Goal: Task Accomplishment & Management: Use online tool/utility

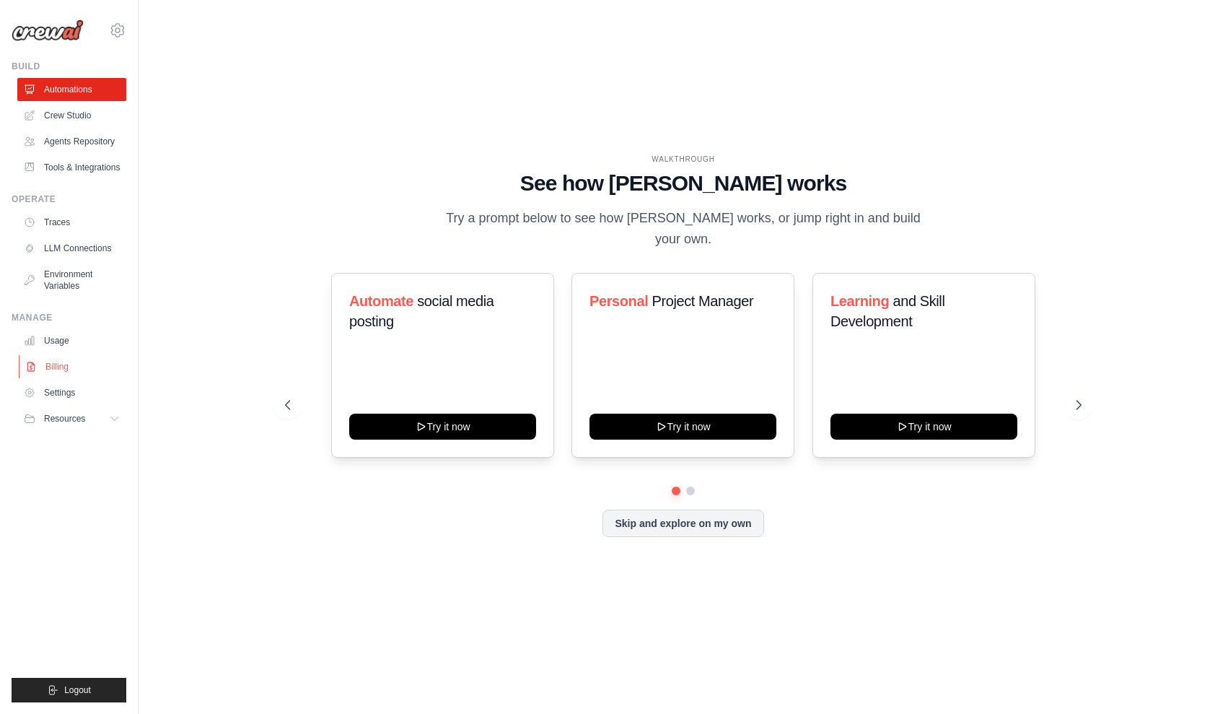
click at [61, 362] on link "Billing" at bounding box center [73, 366] width 109 height 23
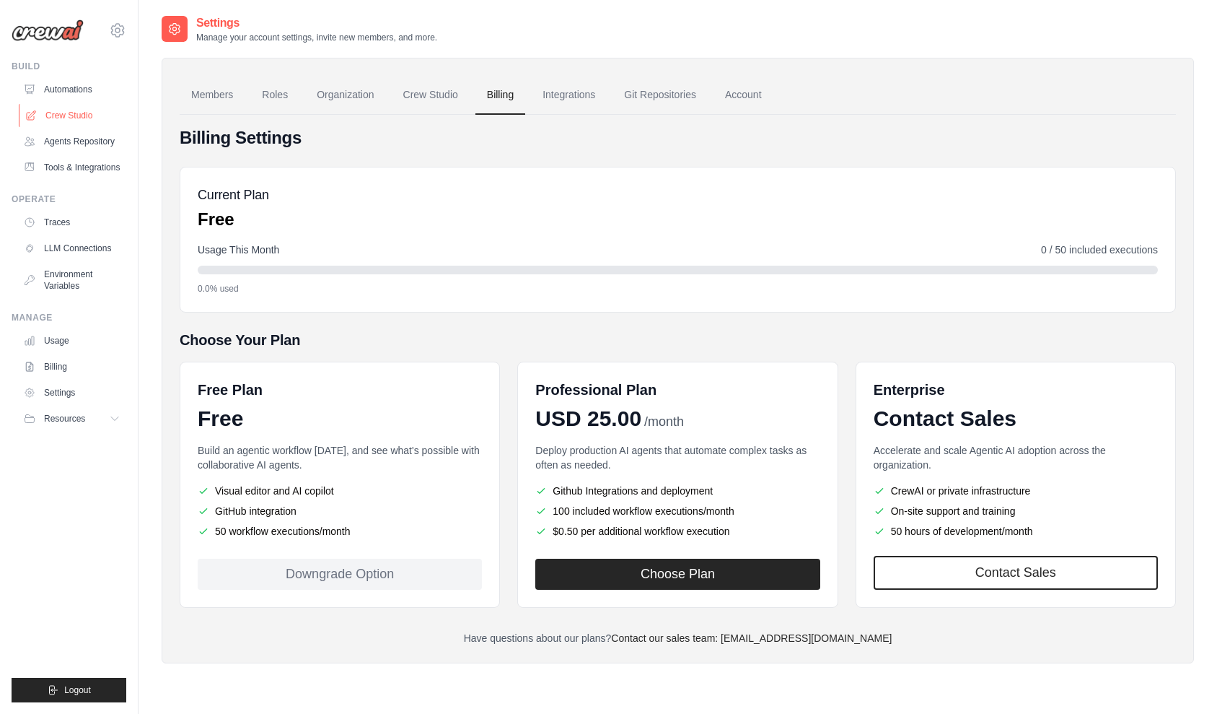
click at [71, 111] on link "Crew Studio" at bounding box center [73, 115] width 109 height 23
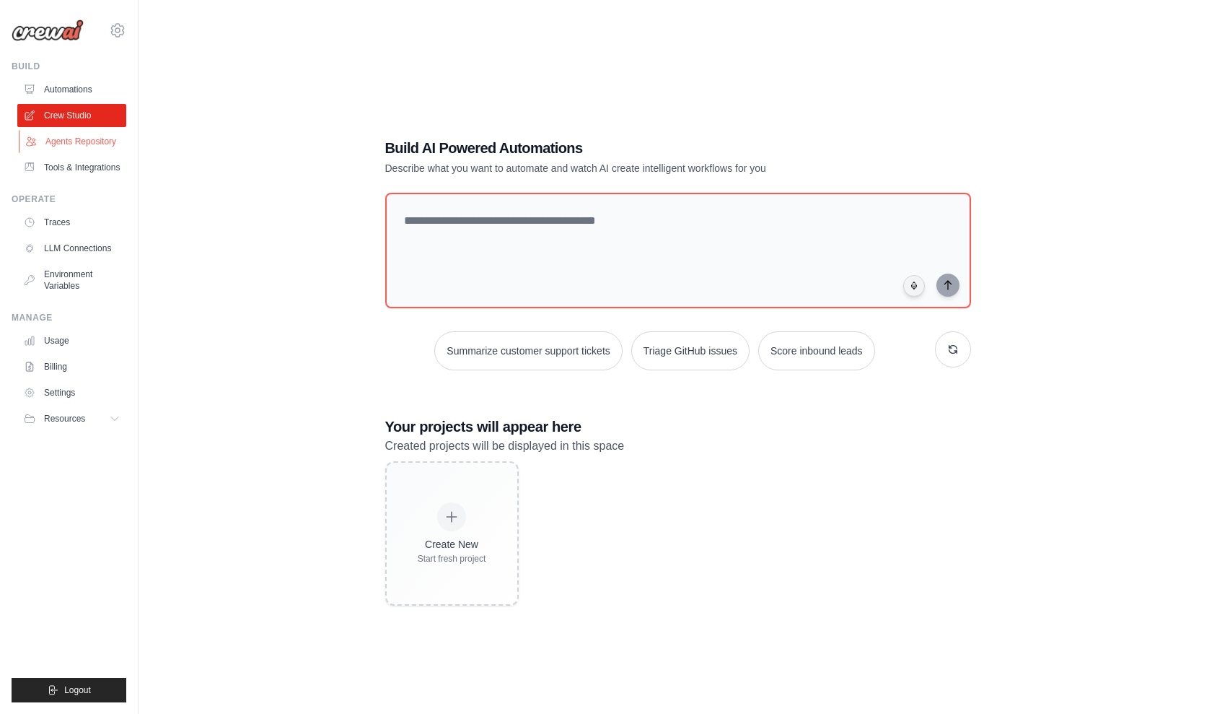
click at [71, 139] on link "Agents Repository" at bounding box center [73, 141] width 109 height 23
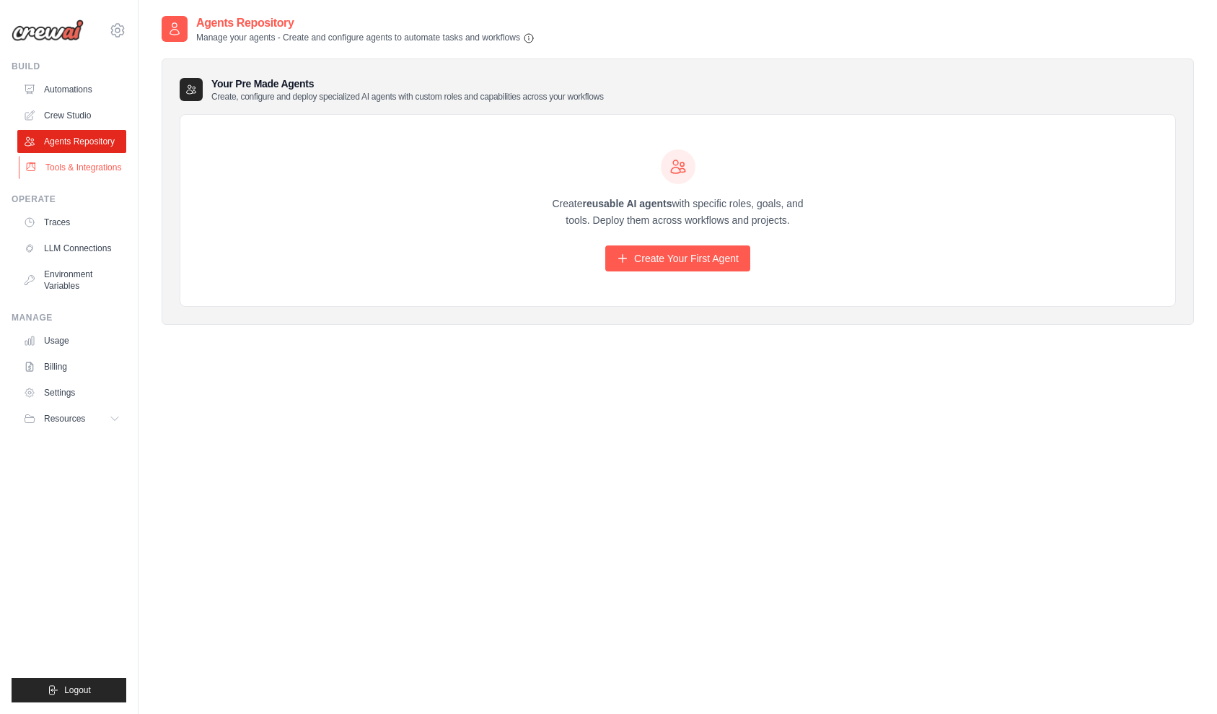
click at [72, 170] on link "Tools & Integrations" at bounding box center [73, 167] width 109 height 23
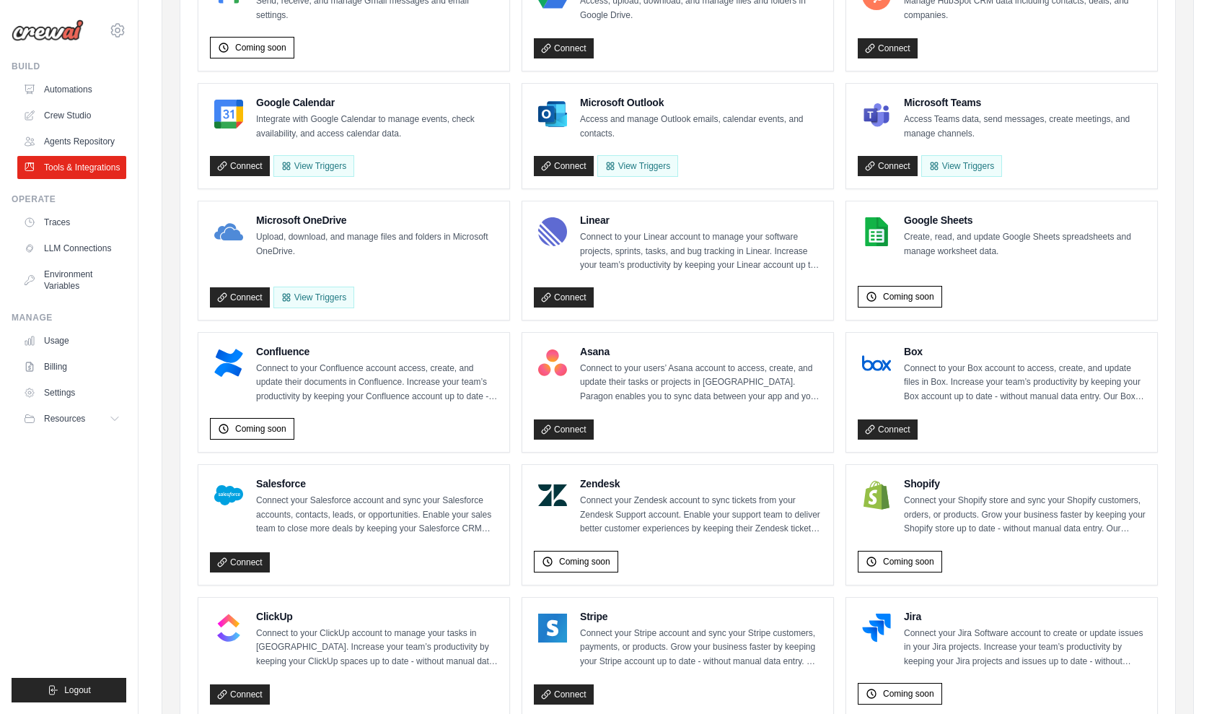
scroll to position [104, 0]
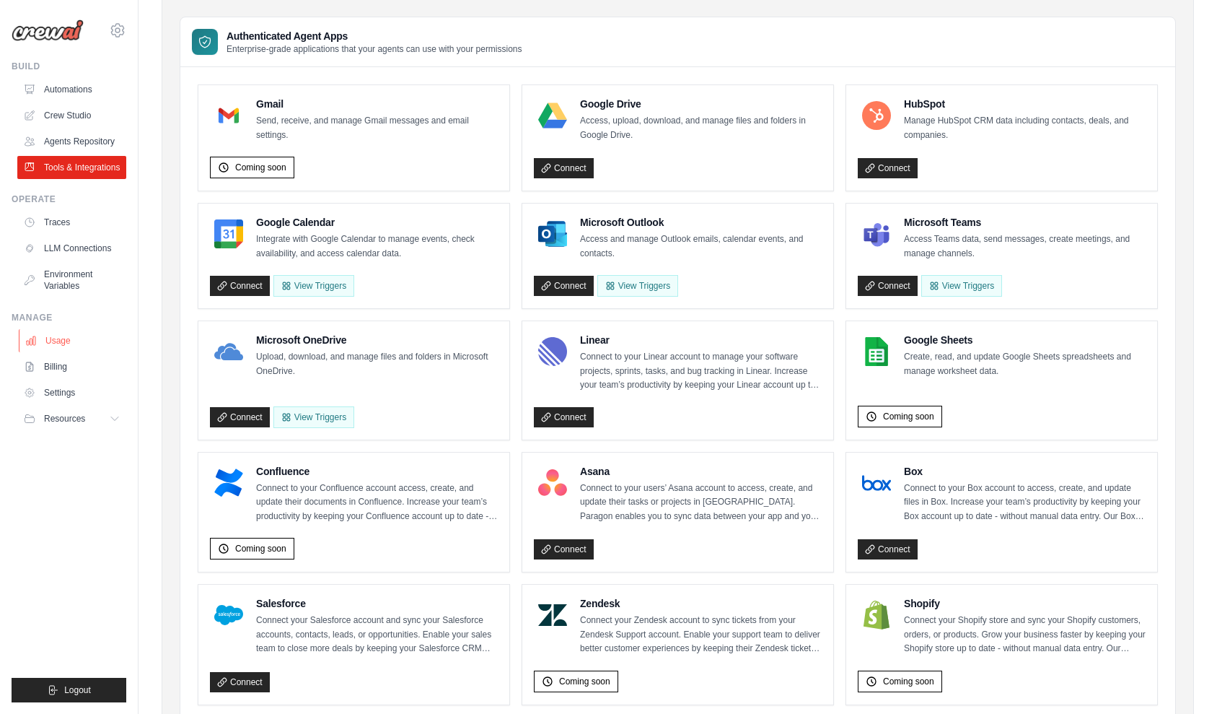
click at [58, 339] on link "Usage" at bounding box center [73, 340] width 109 height 23
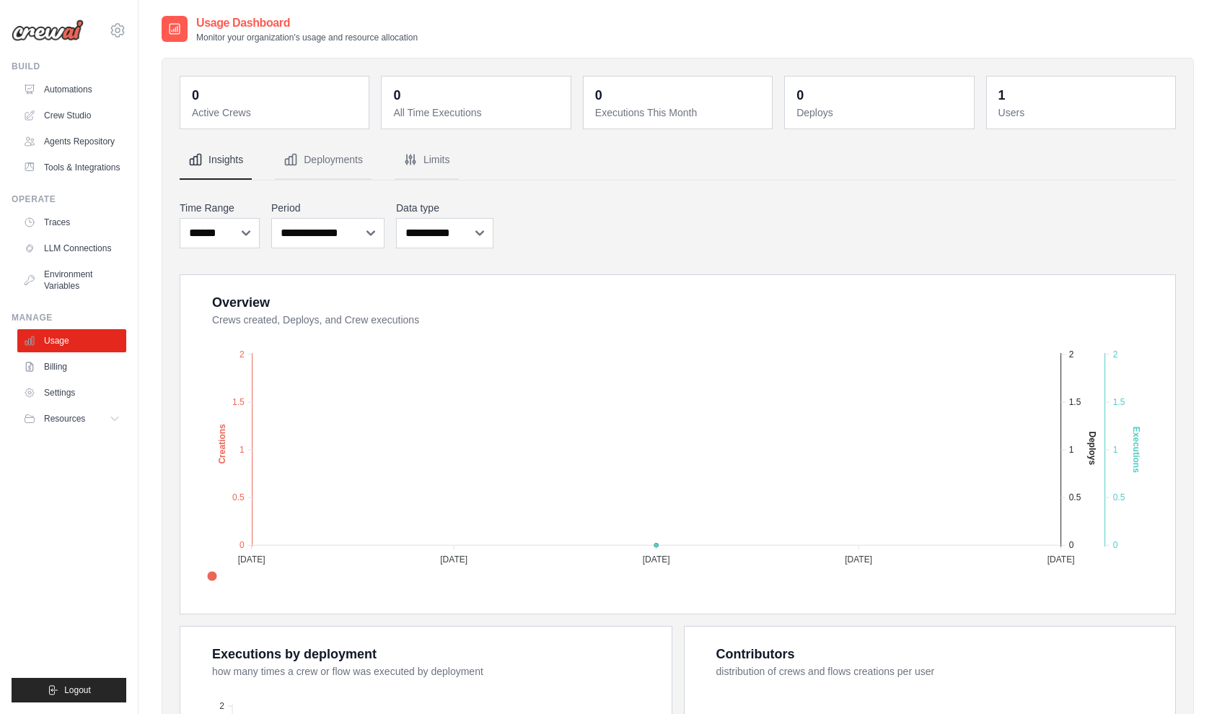
click at [43, 30] on img at bounding box center [48, 30] width 72 height 22
click at [120, 30] on icon at bounding box center [117, 30] width 4 height 4
click at [53, 487] on ul "Build Automations Crew Studio Agents Repository Tools & Integrations" at bounding box center [69, 382] width 115 height 642
click at [51, 365] on link "Billing" at bounding box center [73, 366] width 109 height 23
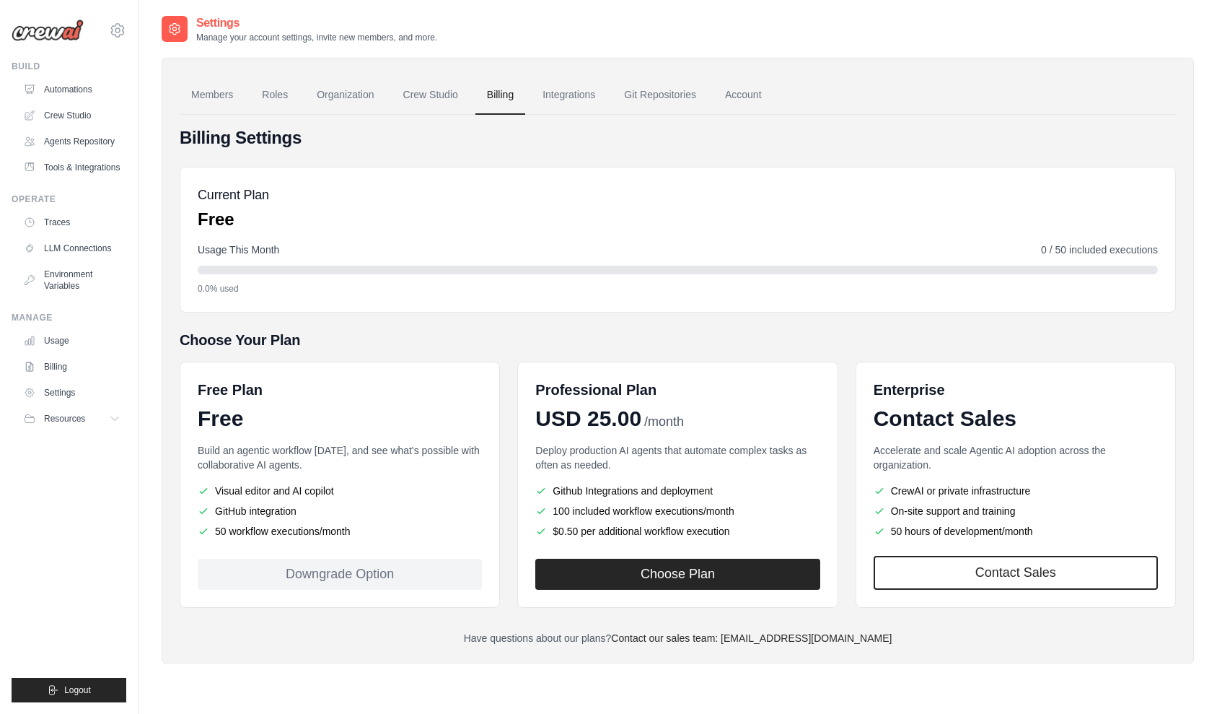
click at [337, 408] on div "Free" at bounding box center [340, 419] width 284 height 26
click at [54, 390] on link "Settings" at bounding box center [73, 392] width 109 height 23
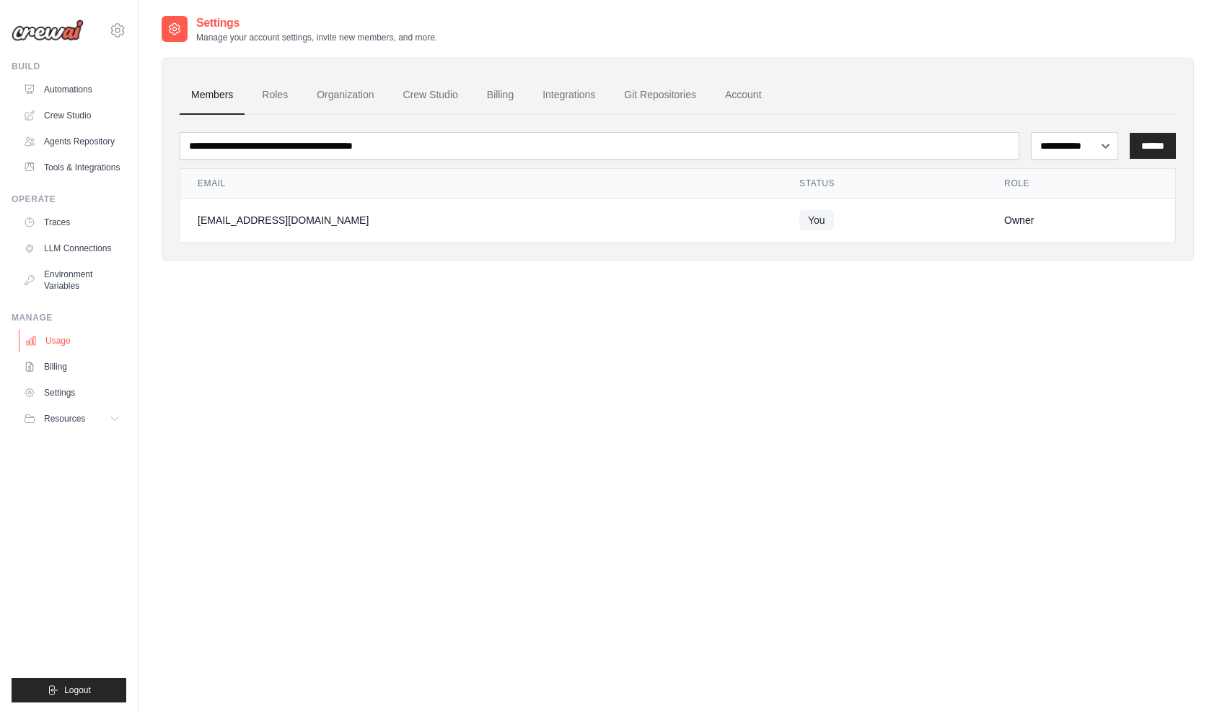
click at [53, 342] on link "Usage" at bounding box center [73, 340] width 109 height 23
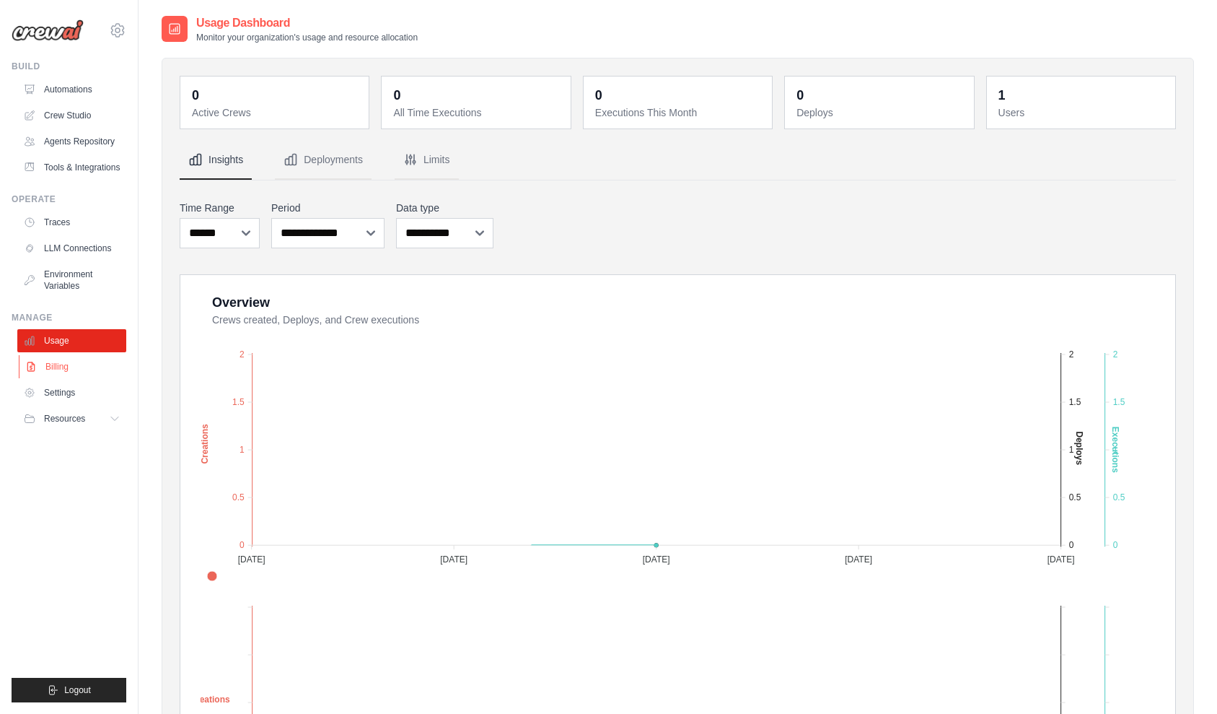
click at [57, 365] on link "Billing" at bounding box center [73, 366] width 109 height 23
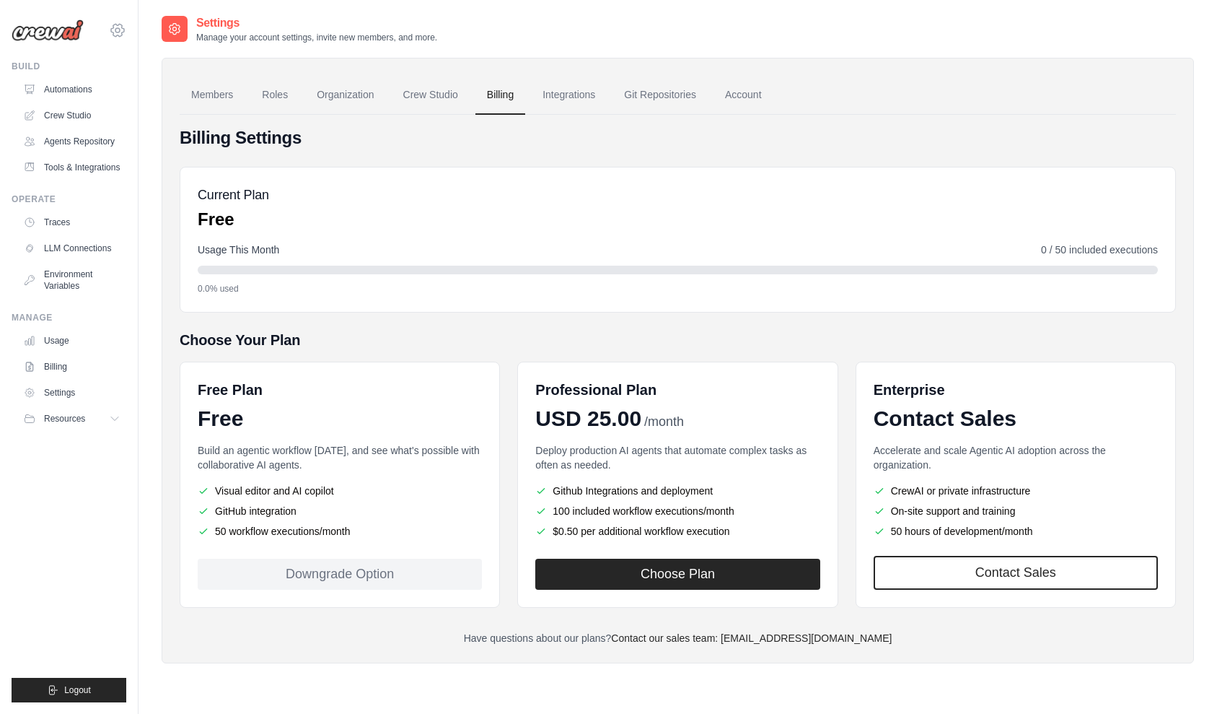
click at [118, 24] on icon at bounding box center [117, 30] width 17 height 17
click at [67, 113] on link "Crew Studio" at bounding box center [73, 115] width 109 height 23
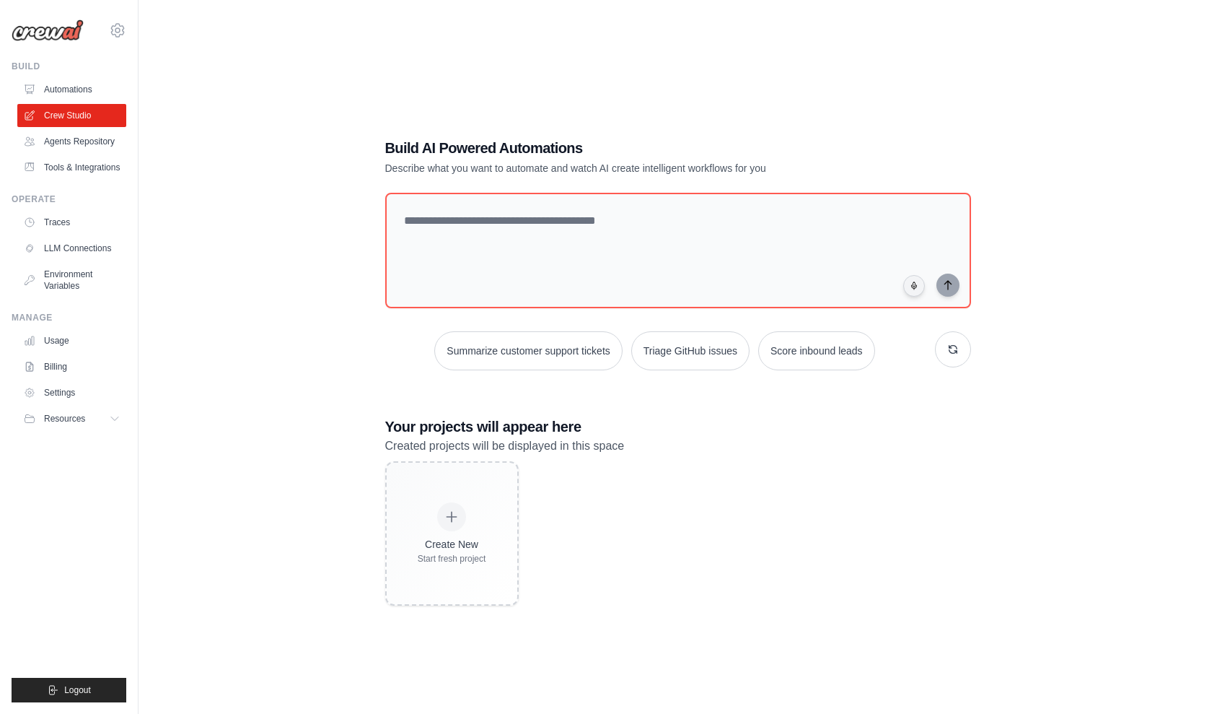
click at [1042, 339] on div "Build AI Powered Automations Describe what you want to automate and watch AI cr…" at bounding box center [678, 371] width 1033 height 714
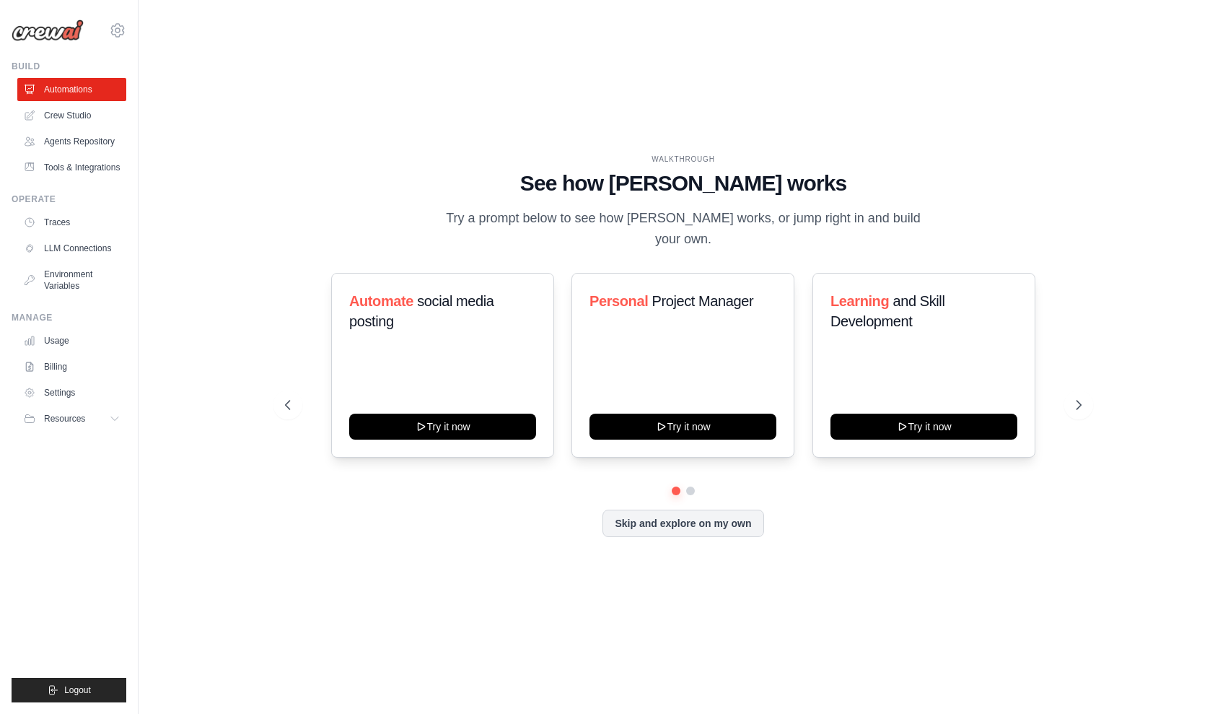
click at [1113, 319] on div "WALKTHROUGH See how CrewAI works Try a prompt below to see how CrewAI works, or…" at bounding box center [683, 356] width 1043 height 685
drag, startPoint x: 936, startPoint y: 119, endPoint x: 1075, endPoint y: 329, distance: 252.0
click at [1075, 329] on div "Automate social media posting Try it now Personal Project Manager Try it now Le…" at bounding box center [683, 365] width 797 height 185
click at [204, 170] on div "WALKTHROUGH See how CrewAI works Try a prompt below to see how CrewAI works, or…" at bounding box center [683, 356] width 1043 height 685
click at [66, 108] on link "Crew Studio" at bounding box center [73, 115] width 109 height 23
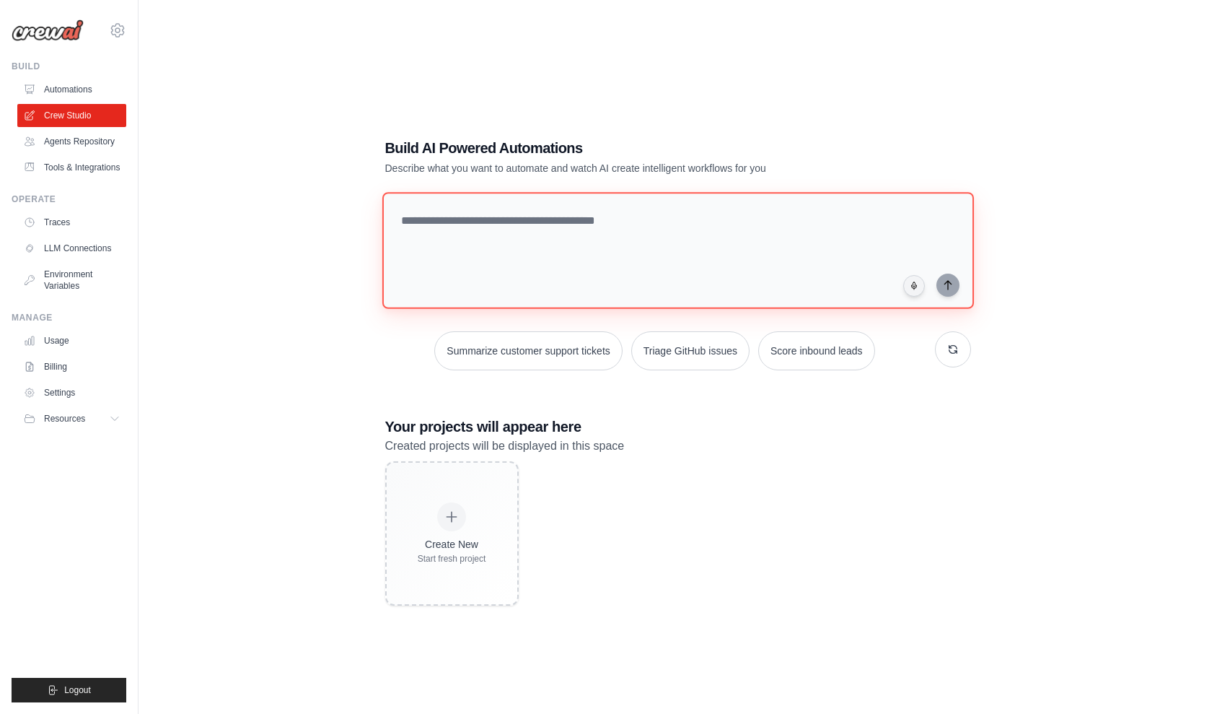
click at [498, 243] on textarea at bounding box center [678, 250] width 592 height 117
type textarea "**"
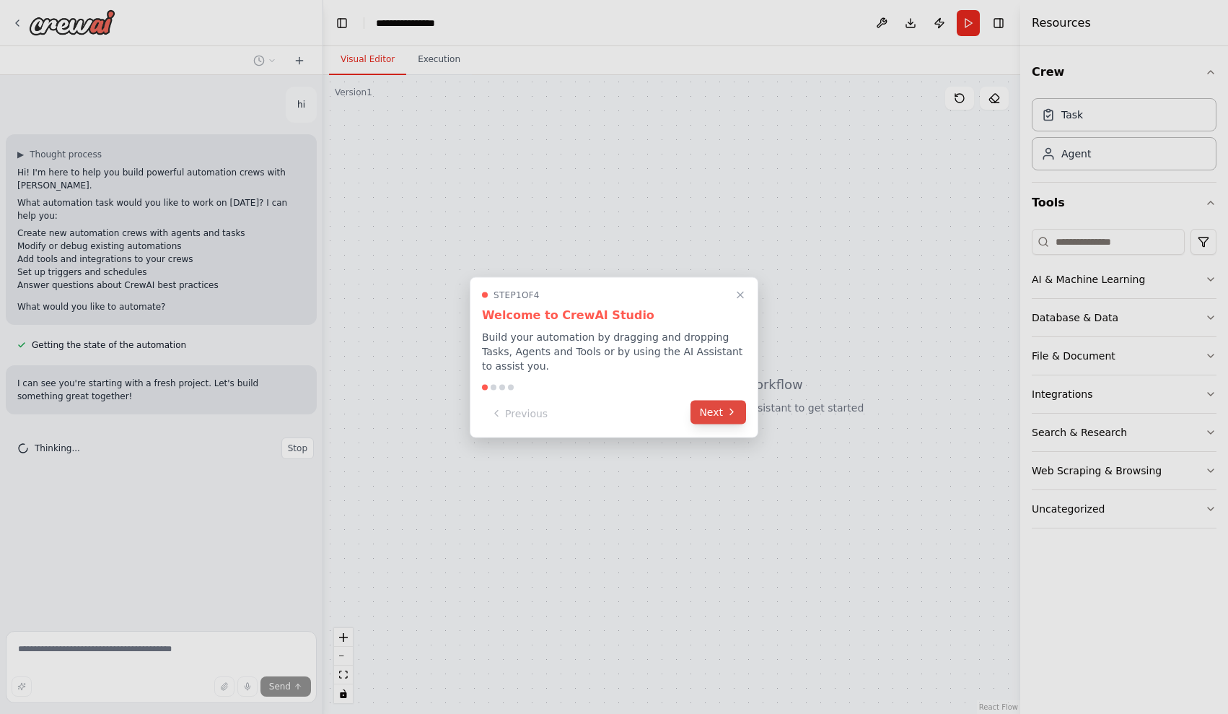
click at [706, 403] on button "Next" at bounding box center [719, 412] width 56 height 24
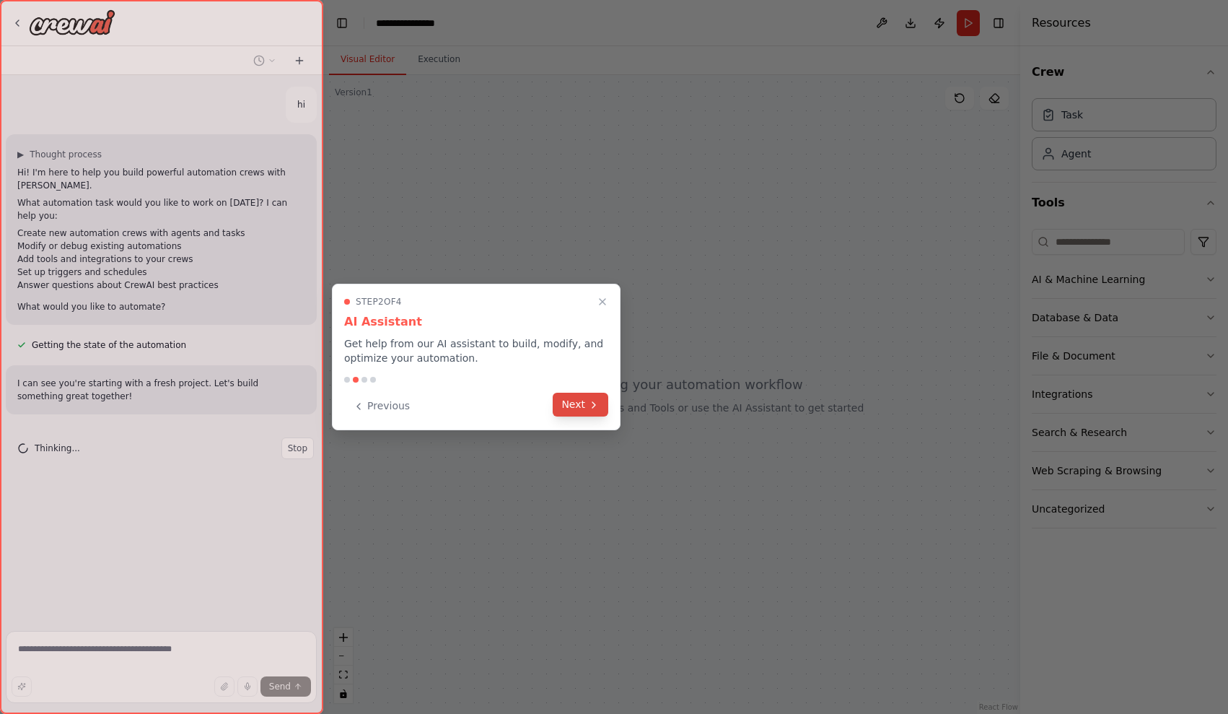
click at [573, 400] on button "Next" at bounding box center [581, 405] width 56 height 24
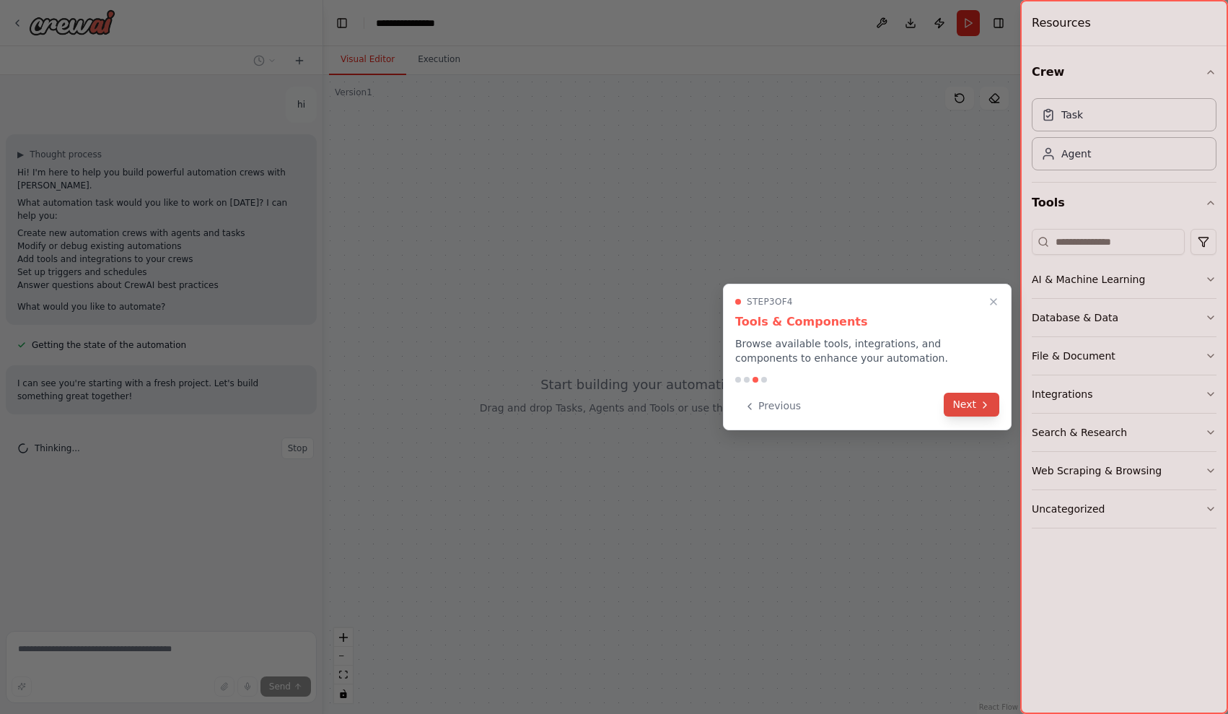
click at [966, 407] on button "Next" at bounding box center [972, 405] width 56 height 24
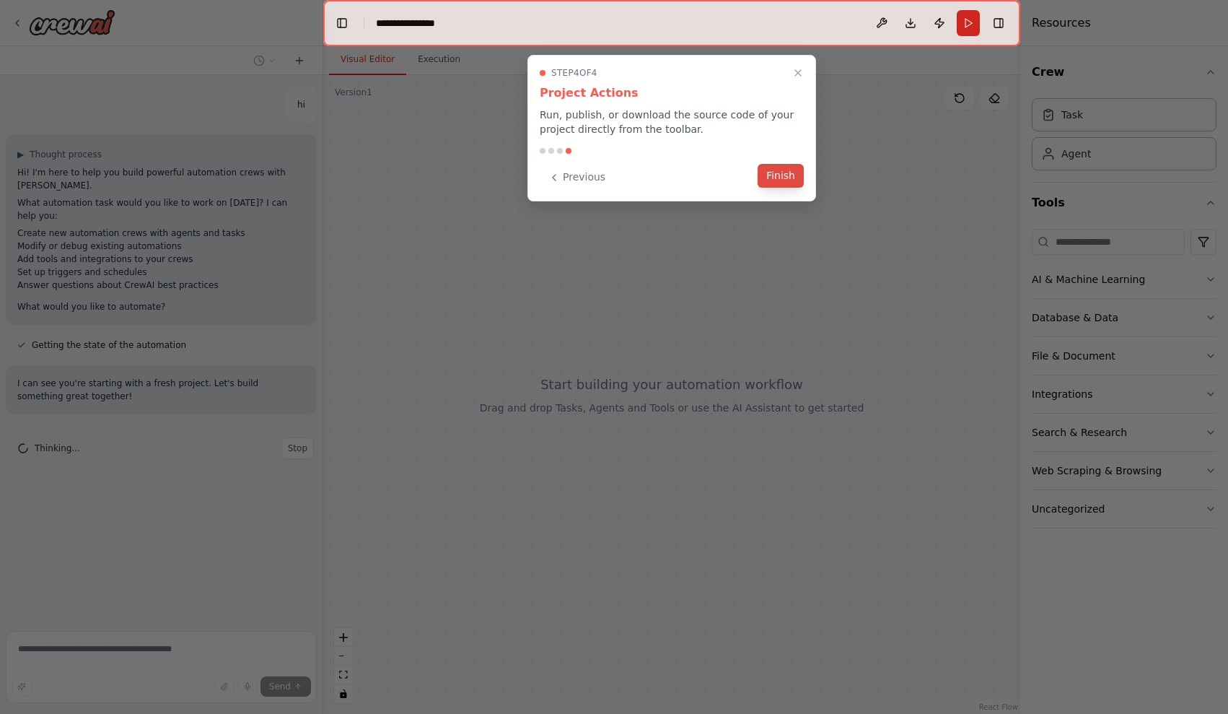
click at [778, 173] on button "Finish" at bounding box center [781, 176] width 46 height 24
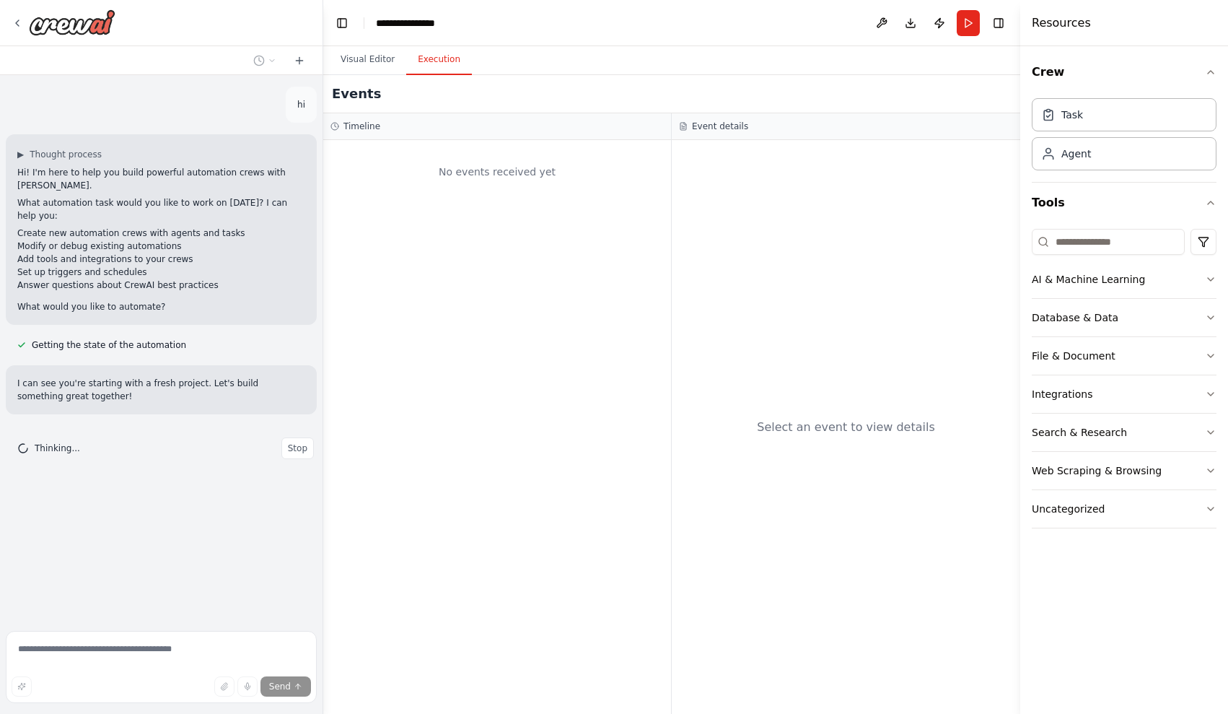
click at [425, 61] on button "Execution" at bounding box center [439, 60] width 66 height 30
click at [362, 55] on button "Visual Editor" at bounding box center [367, 60] width 77 height 30
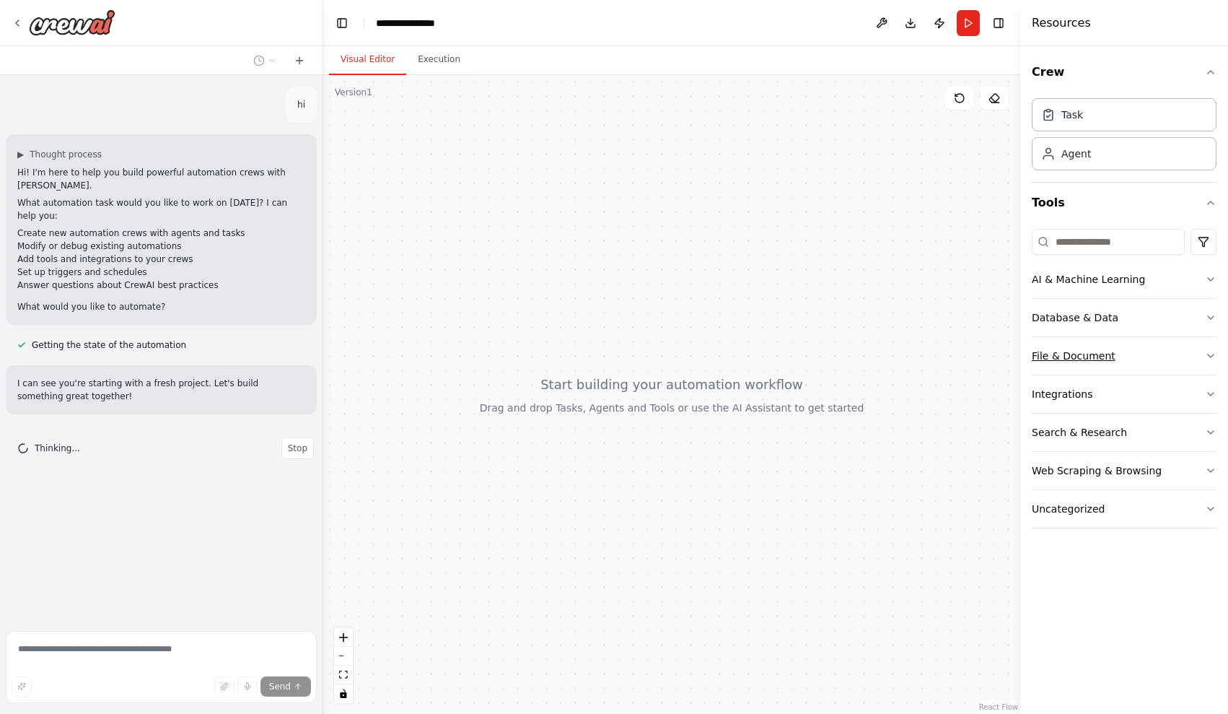
click at [1209, 354] on icon "button" at bounding box center [1211, 356] width 12 height 12
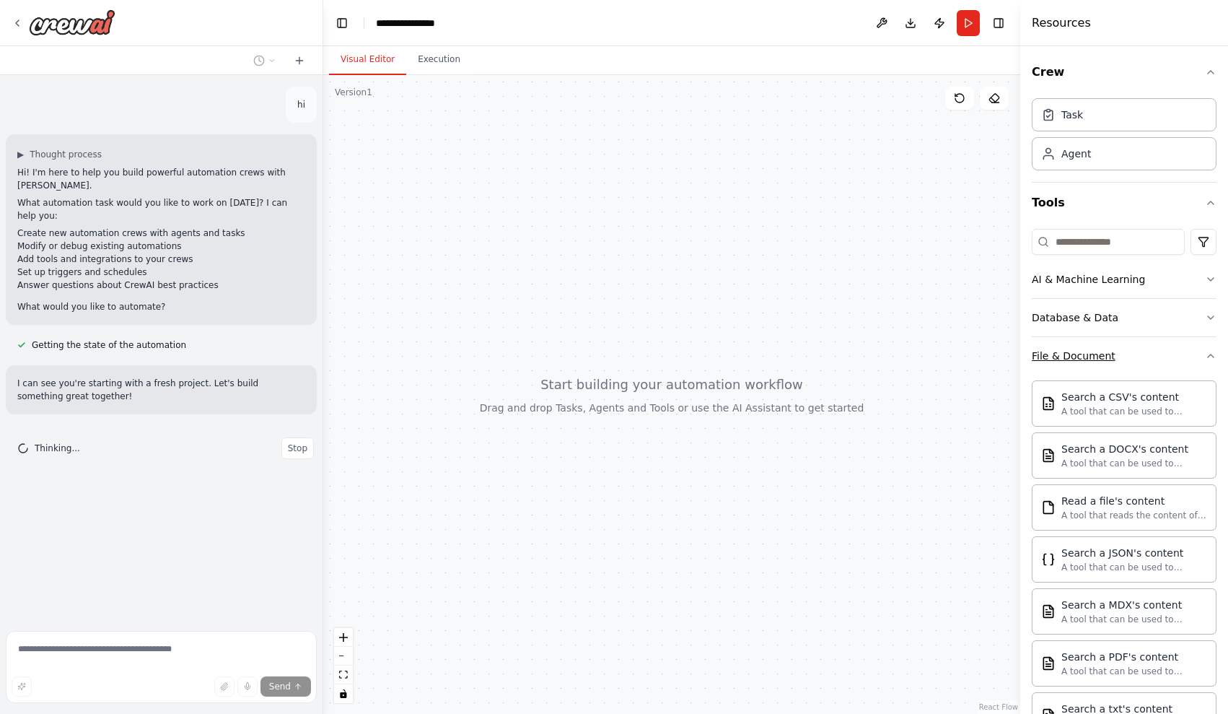
click at [1205, 354] on icon "button" at bounding box center [1211, 356] width 12 height 12
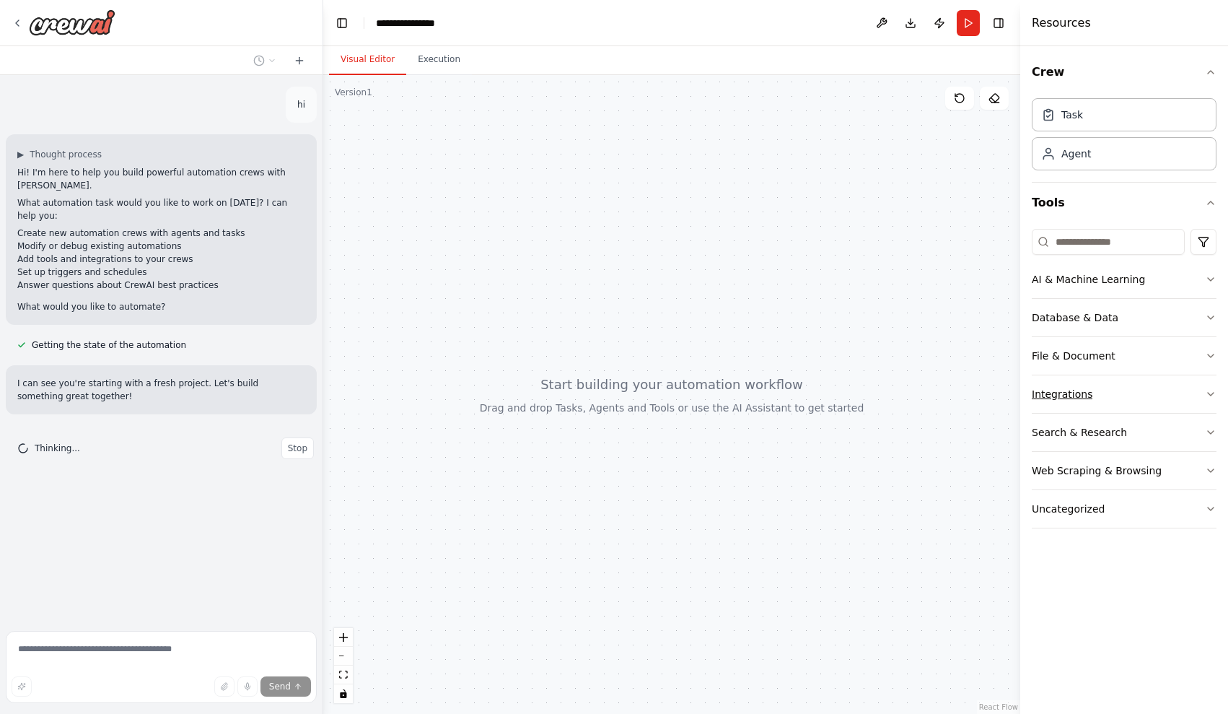
click at [1214, 393] on icon "button" at bounding box center [1211, 394] width 12 height 12
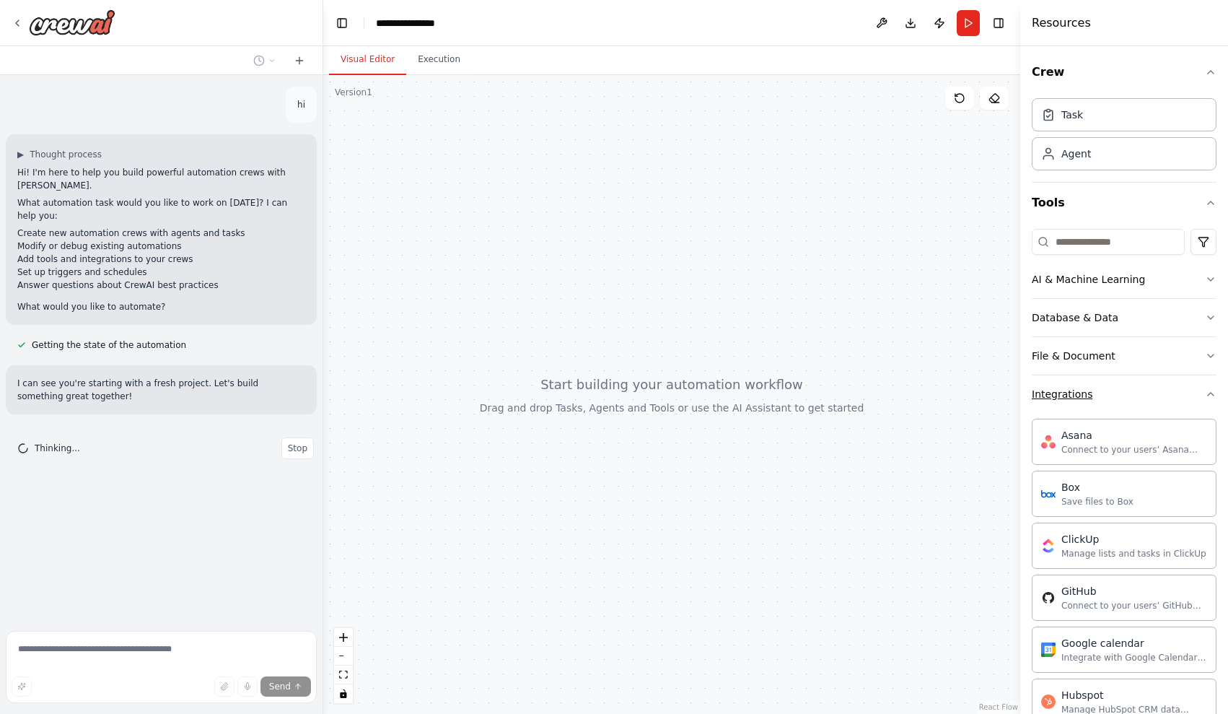
click at [1205, 392] on icon "button" at bounding box center [1211, 394] width 12 height 12
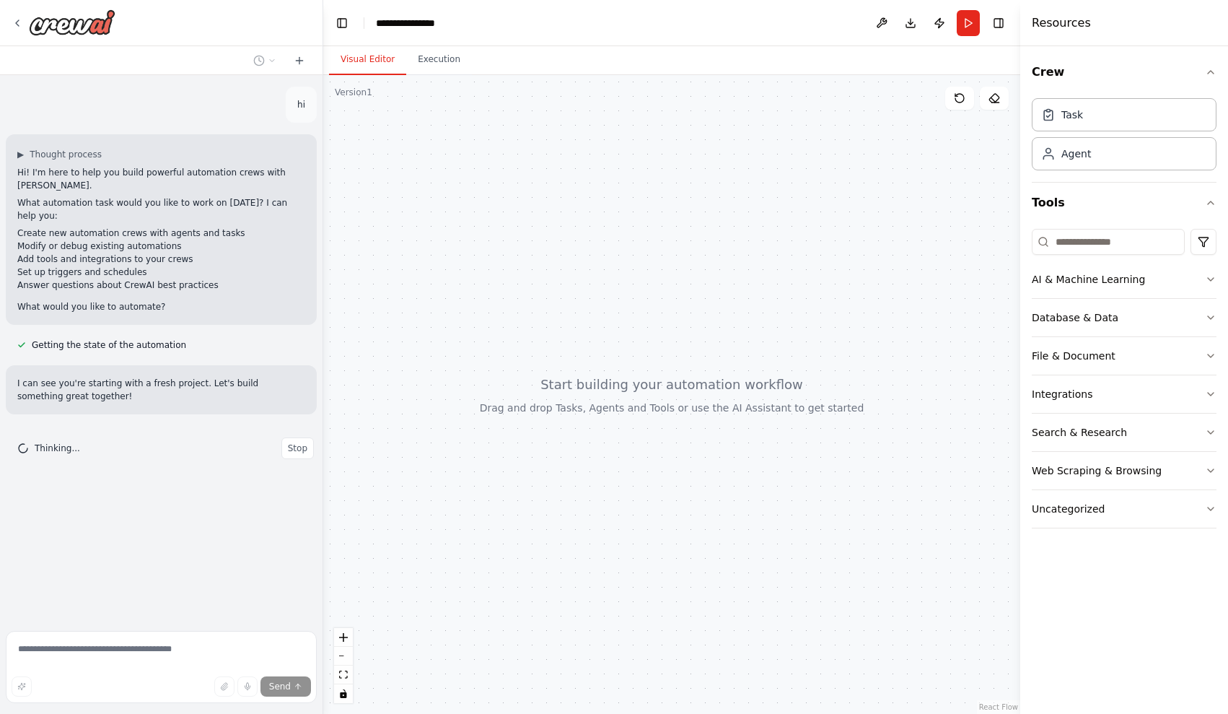
click at [370, 463] on div at bounding box center [671, 394] width 697 height 639
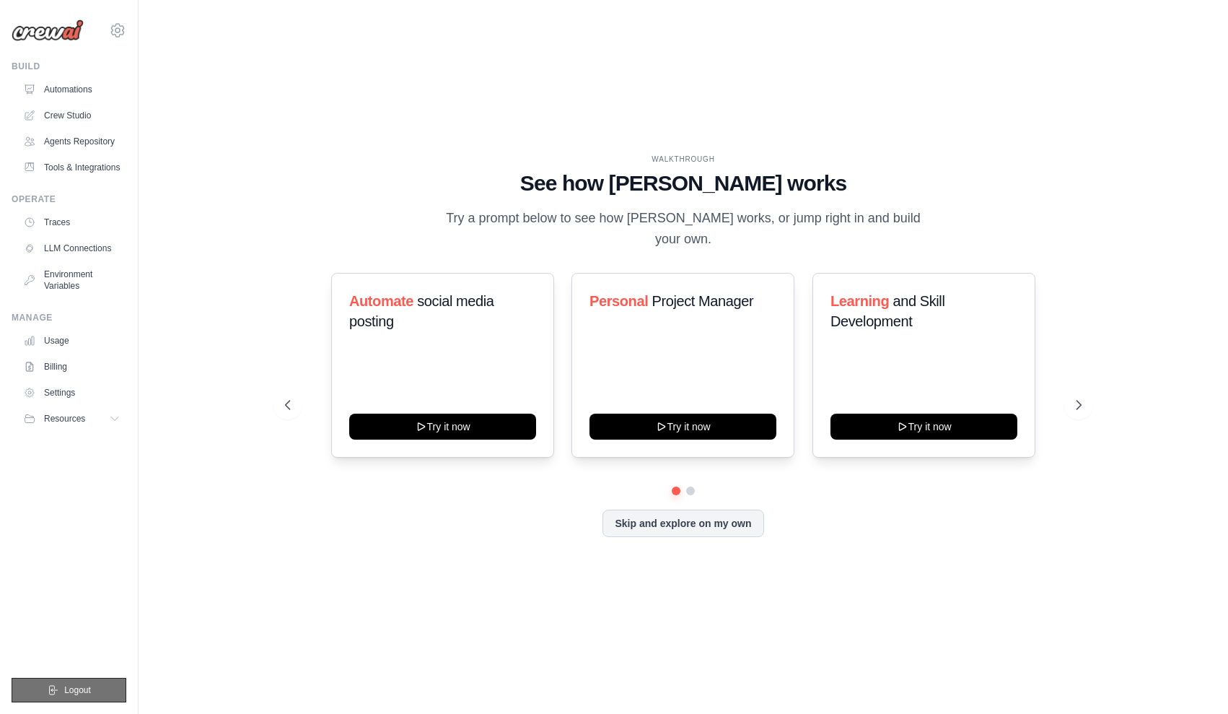
click at [72, 684] on span "Logout" at bounding box center [77, 690] width 27 height 12
click at [1127, 345] on div "WALKTHROUGH See how [PERSON_NAME] works Try a prompt below to see how [PERSON_N…" at bounding box center [683, 356] width 1043 height 685
drag, startPoint x: 1152, startPoint y: 1, endPoint x: 687, endPoint y: 66, distance: 469.2
click at [687, 66] on div "WALKTHROUGH See how [PERSON_NAME] works Try a prompt below to see how [PERSON_N…" at bounding box center [683, 356] width 1043 height 685
click at [689, 485] on button at bounding box center [691, 491] width 12 height 12
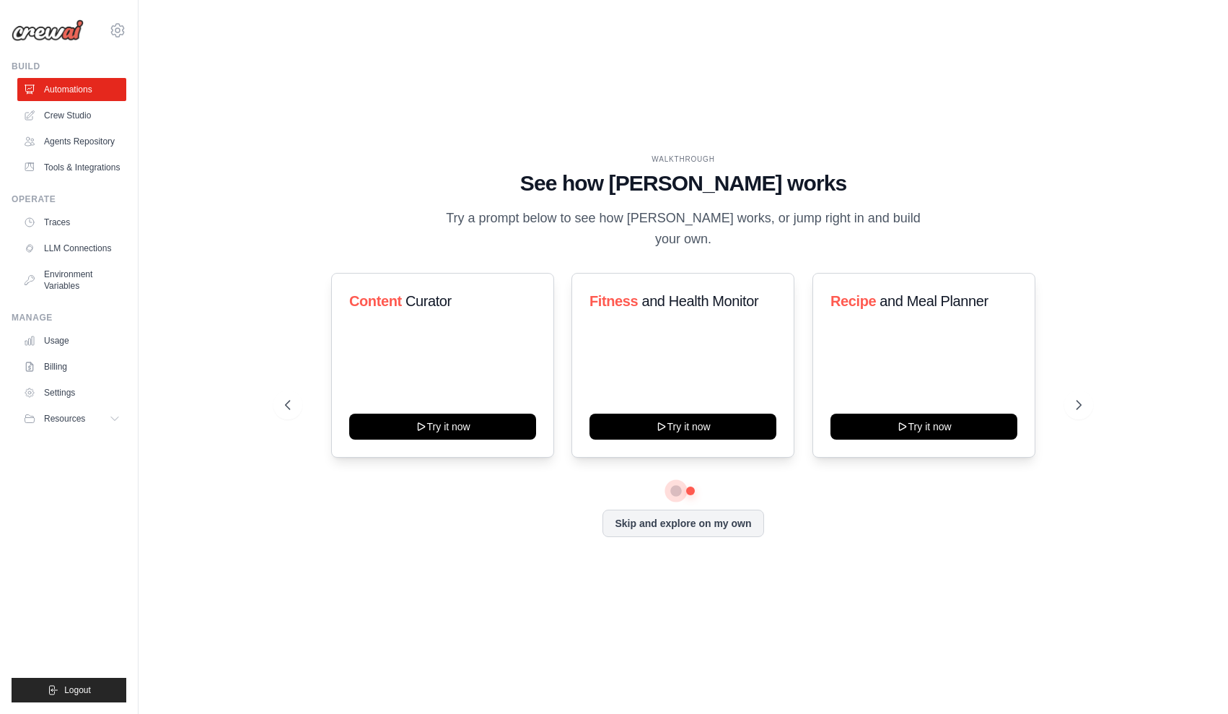
click at [678, 486] on button at bounding box center [676, 491] width 10 height 10
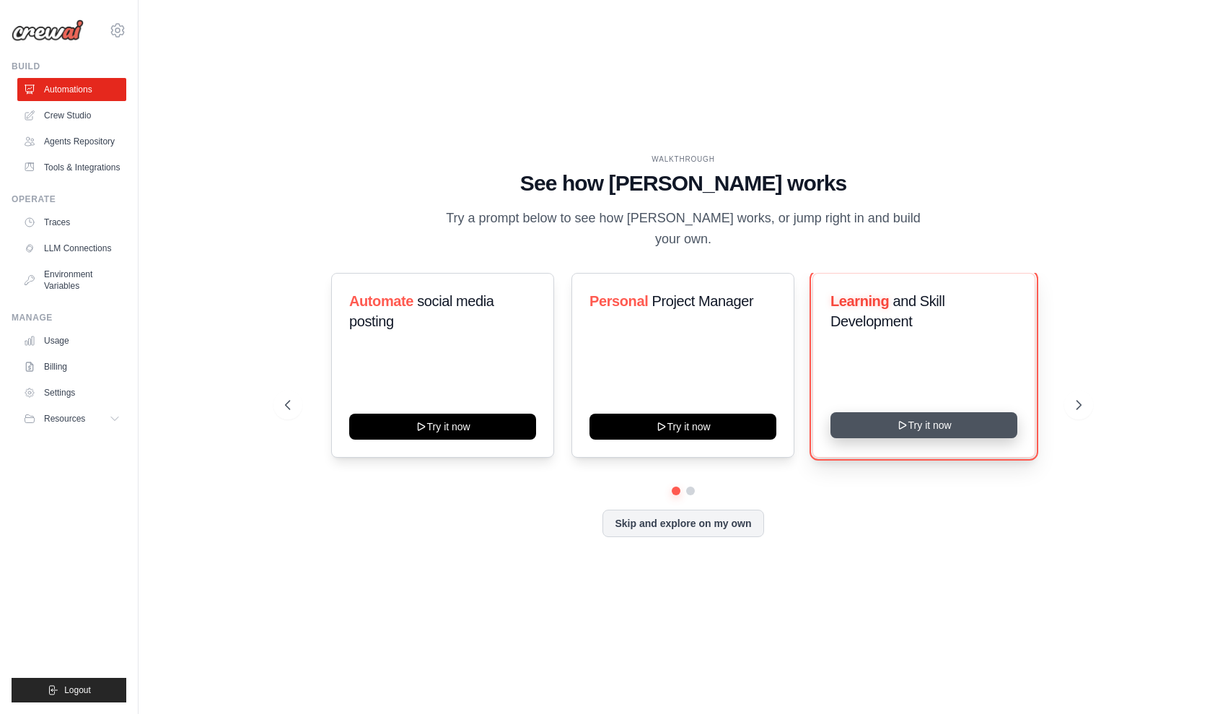
click at [911, 412] on button "Try it now" at bounding box center [924, 425] width 187 height 26
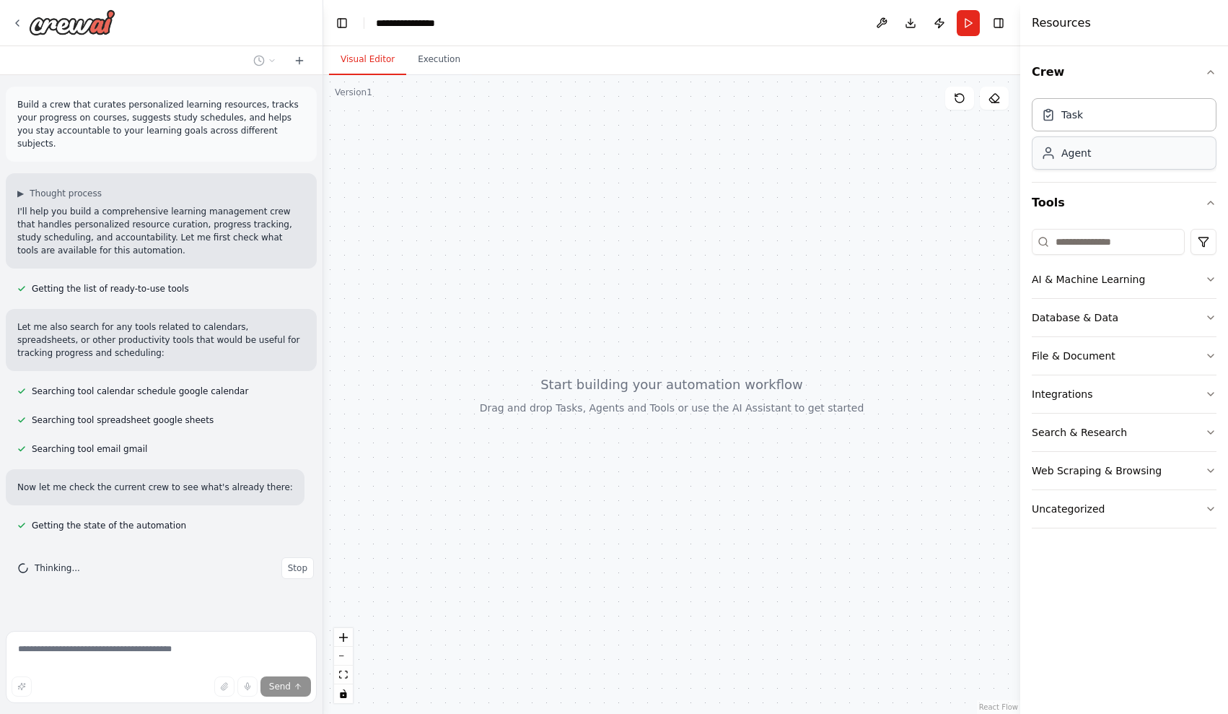
click at [1122, 158] on div "Agent" at bounding box center [1124, 152] width 185 height 33
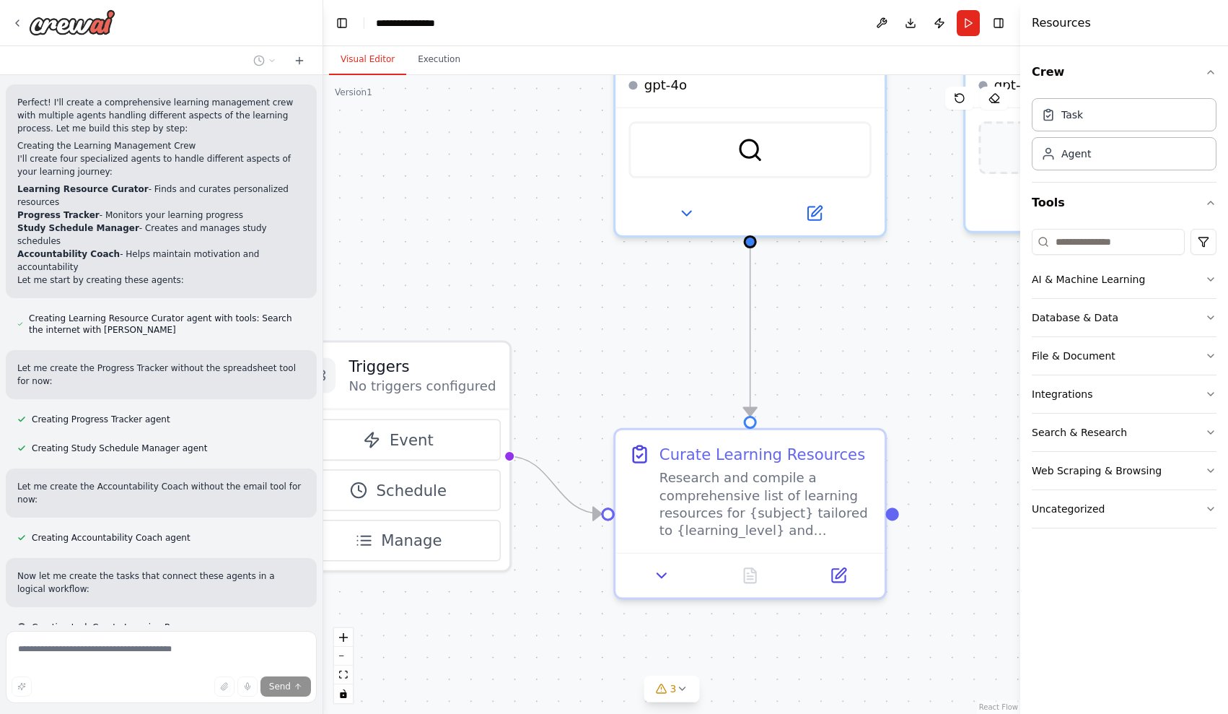
scroll to position [474, 0]
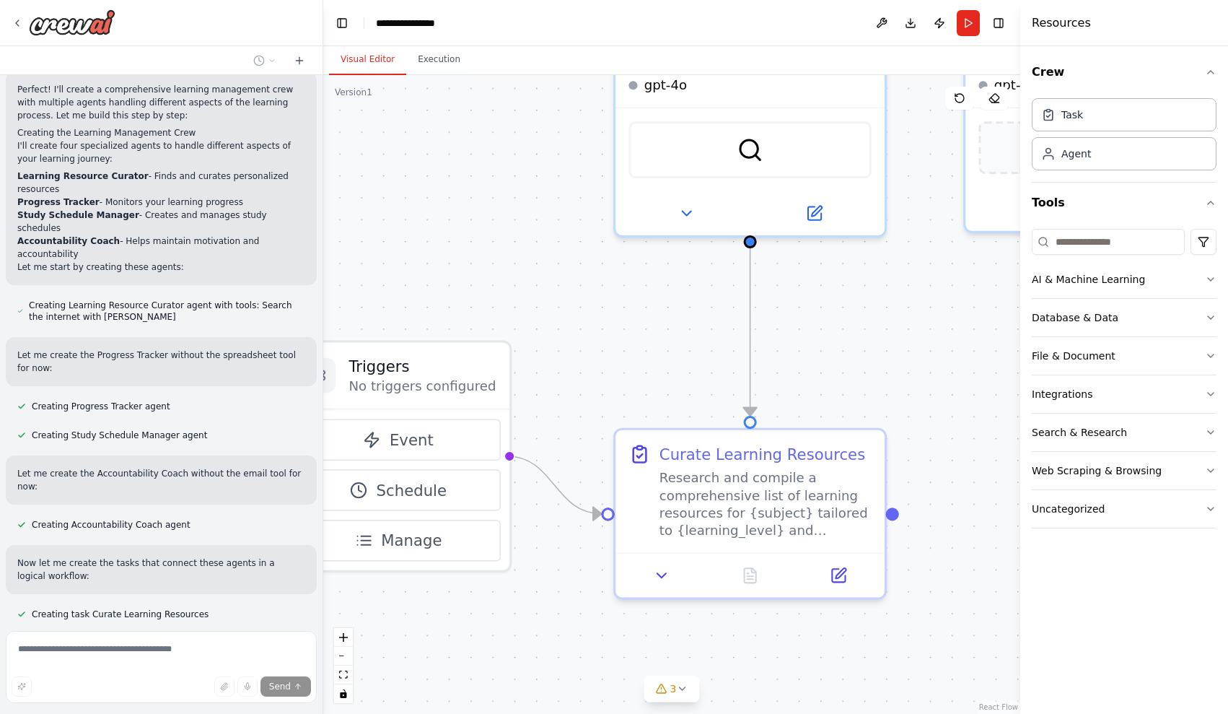
click at [288, 651] on span "Stop" at bounding box center [297, 657] width 19 height 12
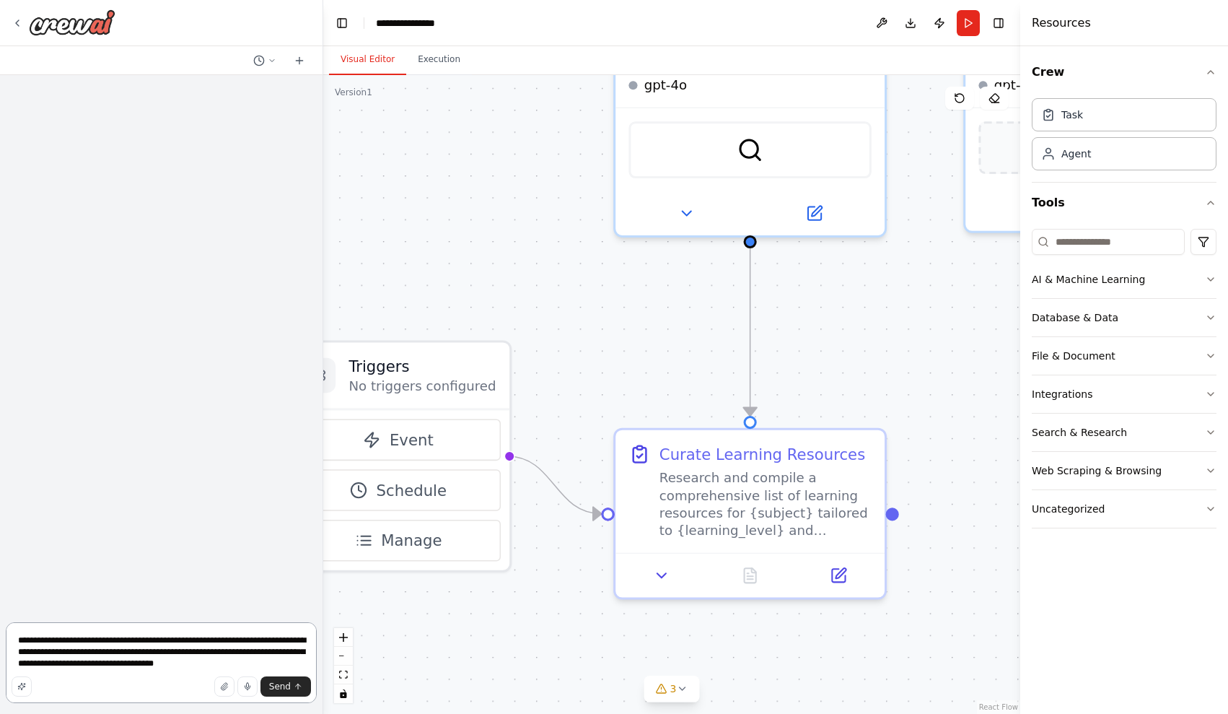
scroll to position [0, 0]
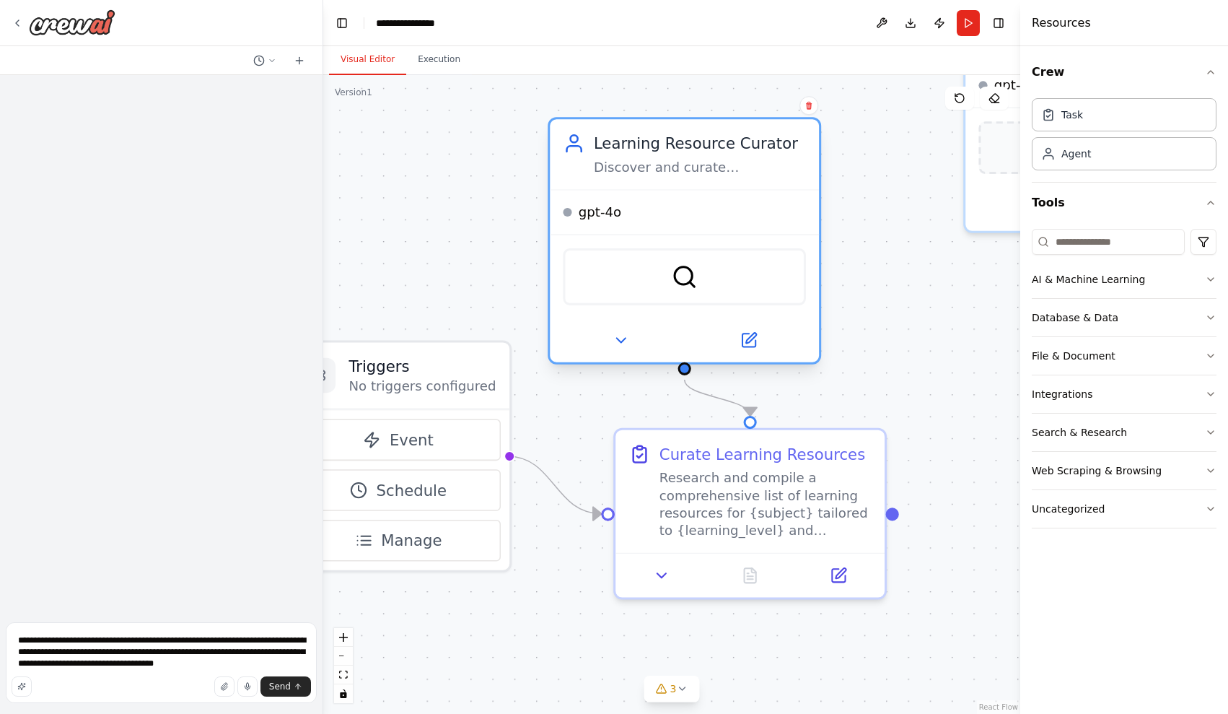
drag, startPoint x: 826, startPoint y: 125, endPoint x: 771, endPoint y: 250, distance: 137.3
click at [771, 250] on div "SerperDevTool" at bounding box center [684, 276] width 242 height 57
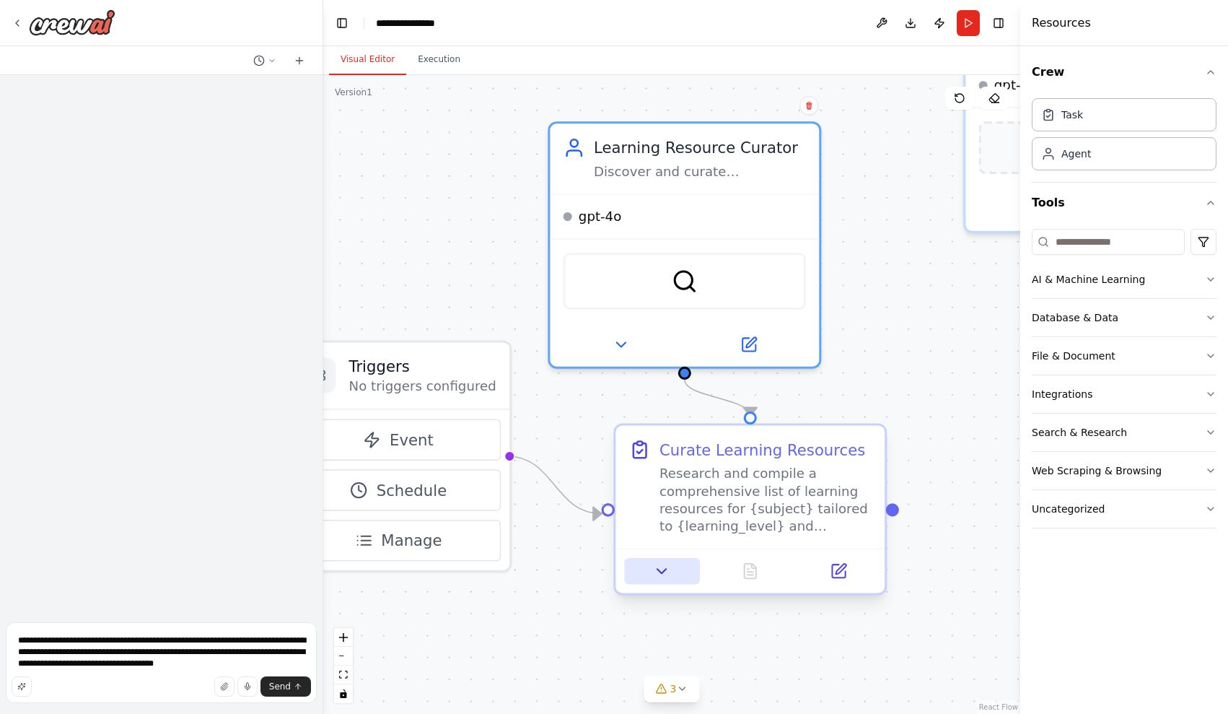
click at [665, 570] on icon at bounding box center [661, 571] width 9 height 4
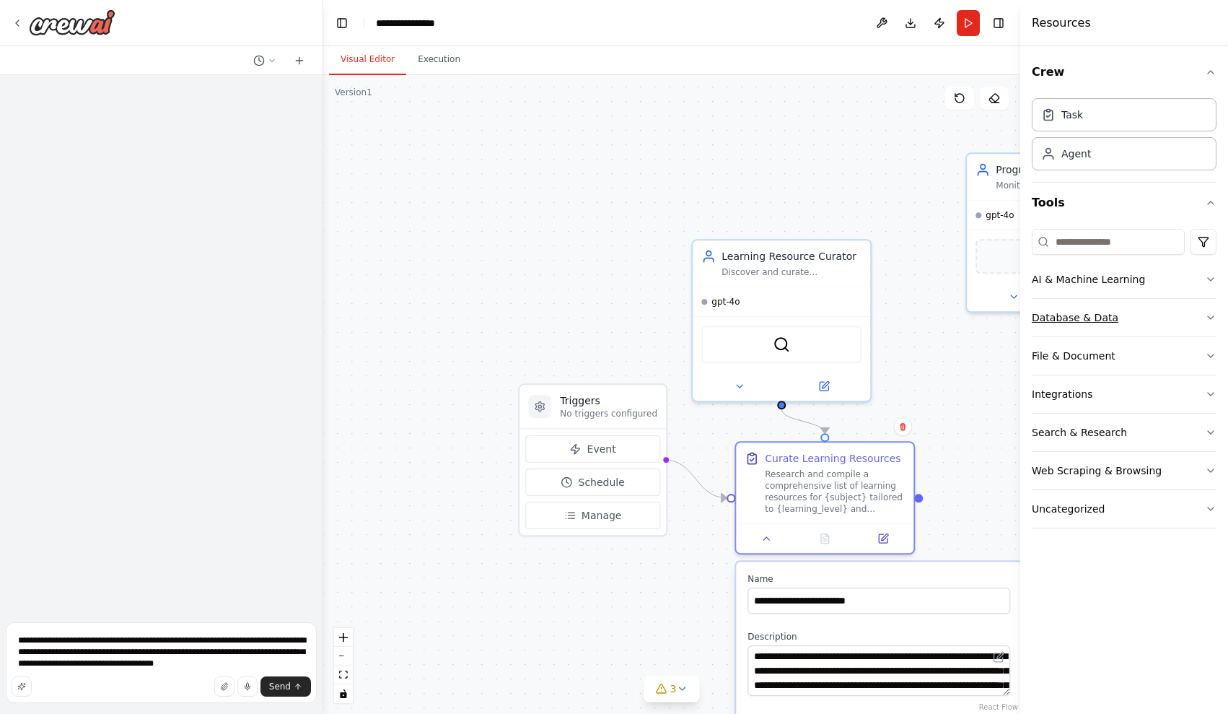
click at [1087, 318] on div "Database & Data" at bounding box center [1075, 317] width 87 height 14
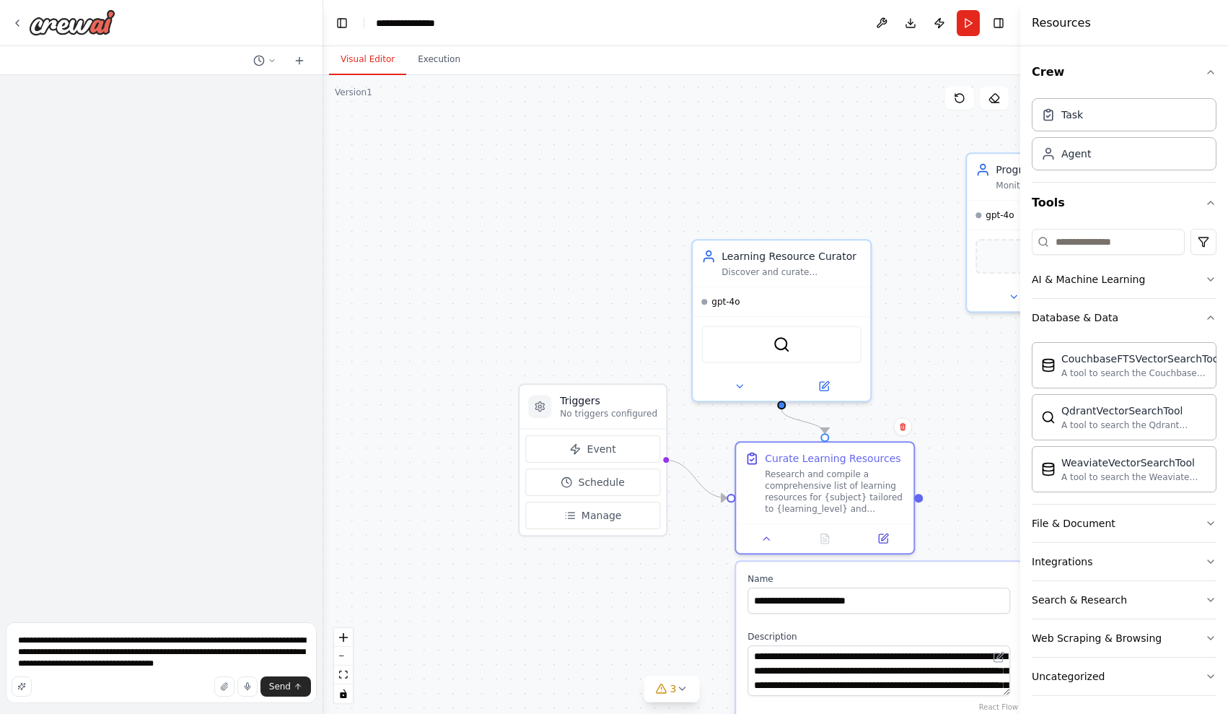
drag, startPoint x: 989, startPoint y: 368, endPoint x: 993, endPoint y: 381, distance: 13.7
click at [991, 376] on div ".deletable-edge-delete-btn { width: 20px; height: 20px; border: 0px solid #ffff…" at bounding box center [671, 394] width 697 height 639
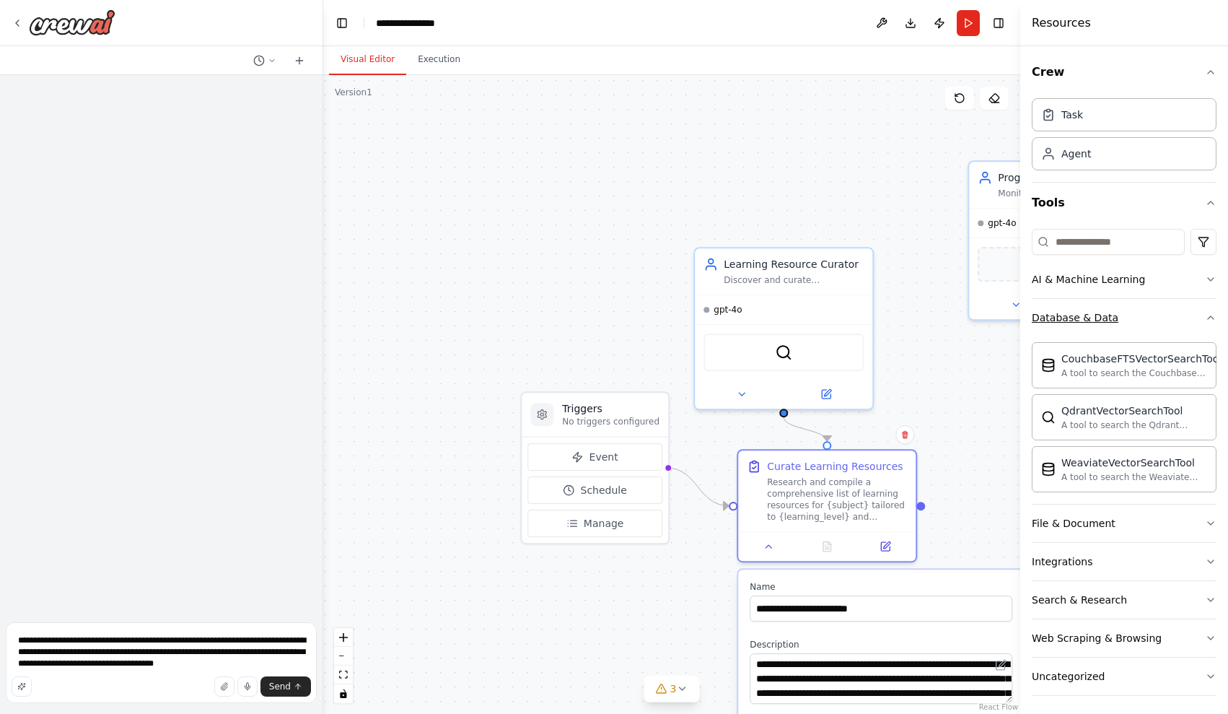
click at [1205, 320] on icon "button" at bounding box center [1211, 318] width 12 height 12
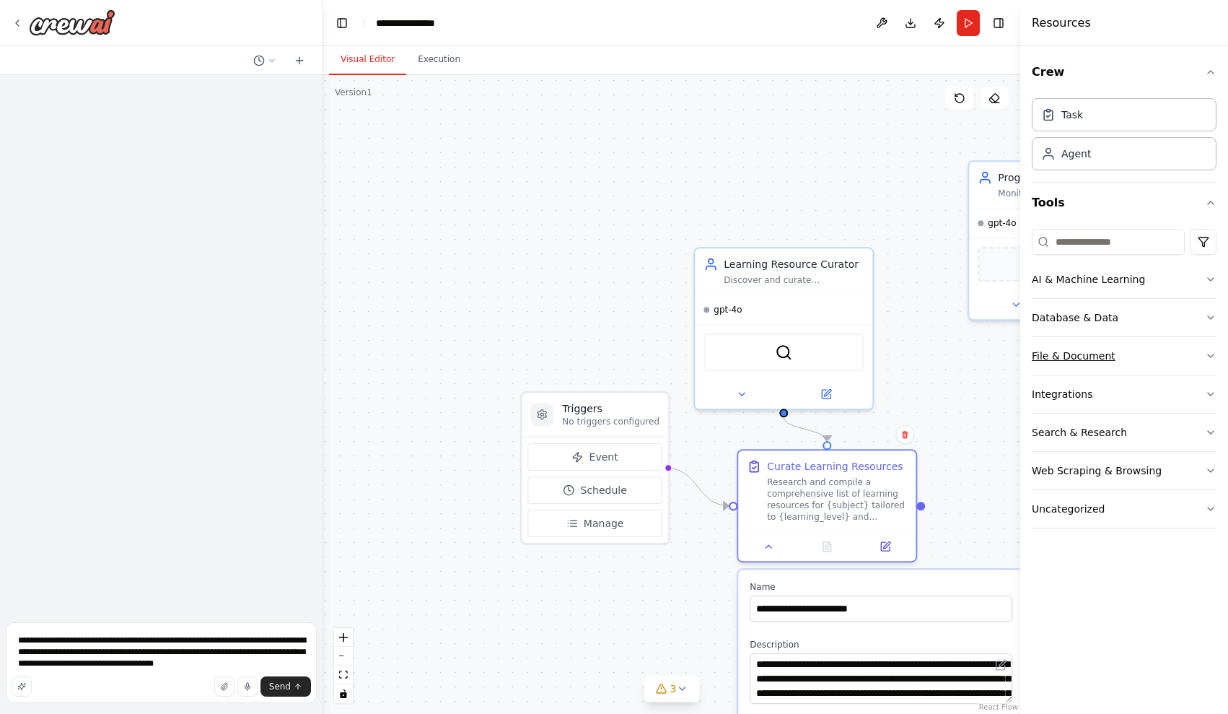
click at [1207, 356] on icon "button" at bounding box center [1211, 356] width 12 height 12
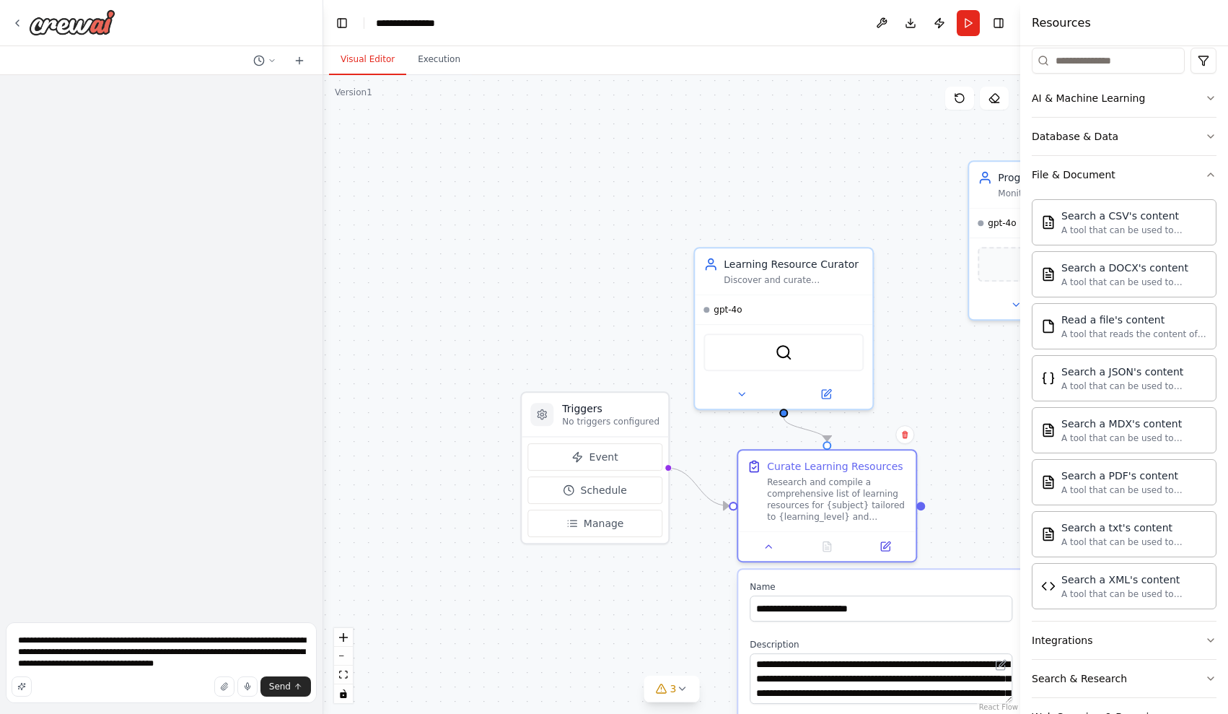
scroll to position [216, 0]
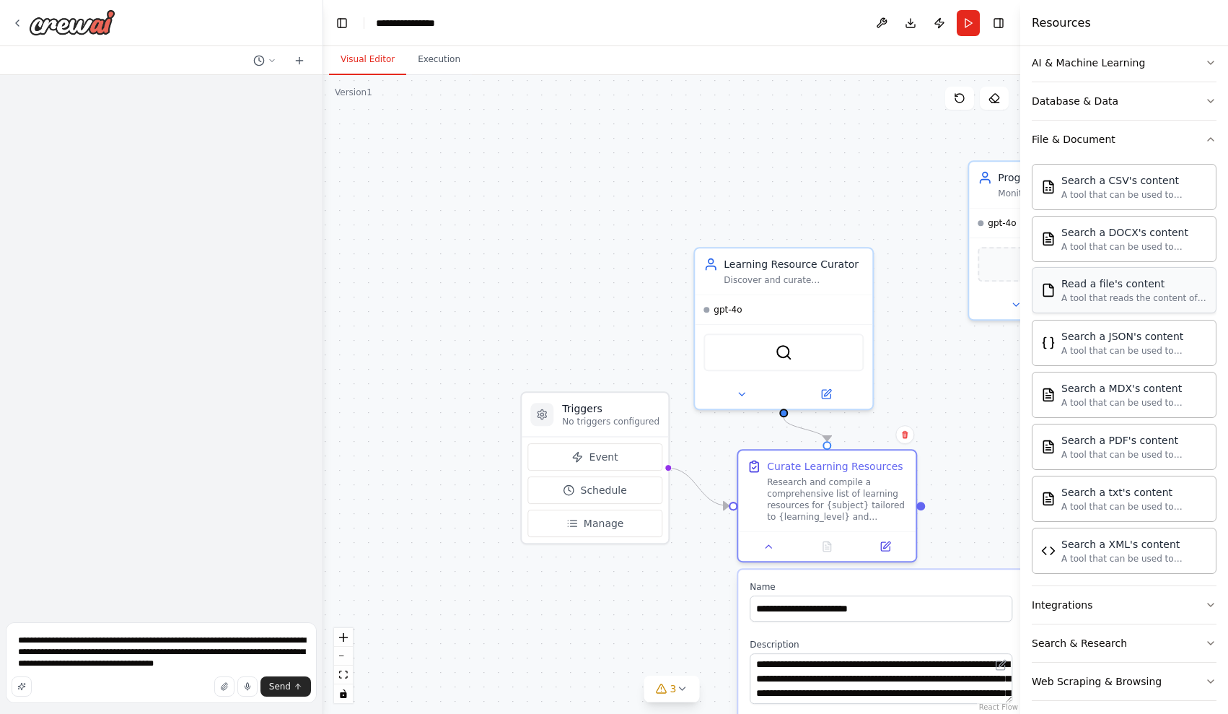
click at [1097, 292] on div "A tool that reads the content of a file. To use this tool, provide a 'file_path…" at bounding box center [1134, 298] width 146 height 12
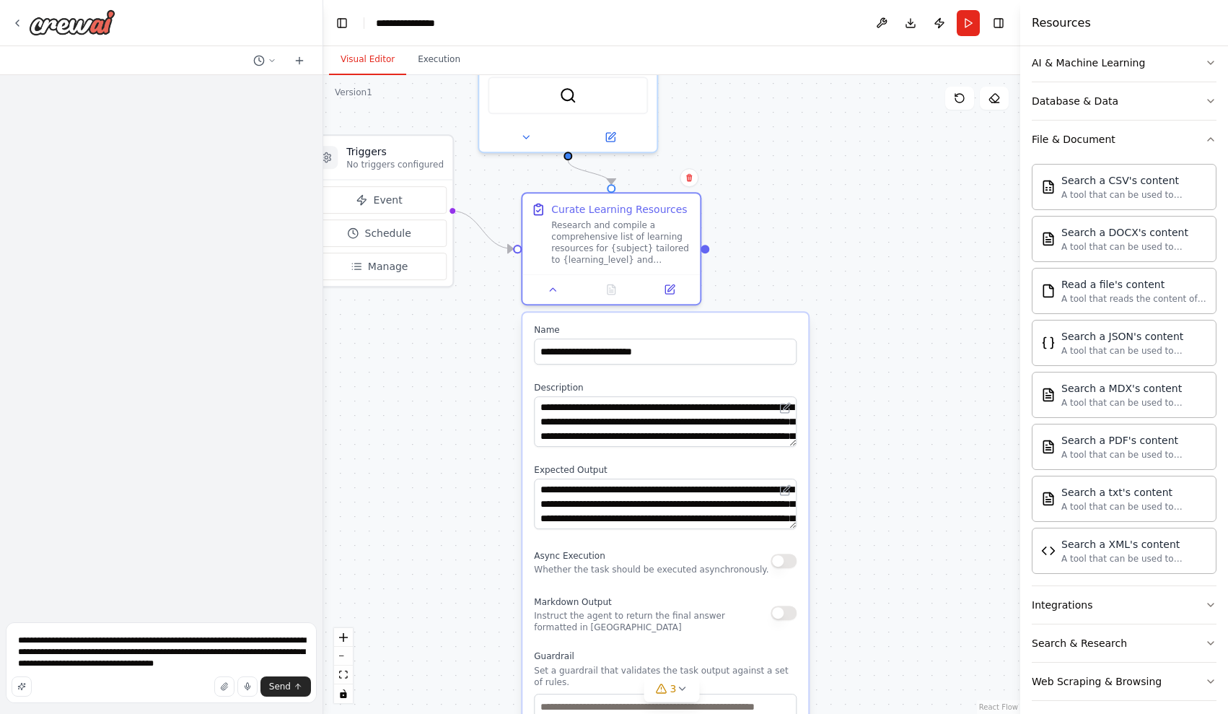
drag, startPoint x: 622, startPoint y: 253, endPoint x: 409, endPoint y: -4, distance: 333.6
click at [409, 0] on html "**********" at bounding box center [614, 357] width 1228 height 714
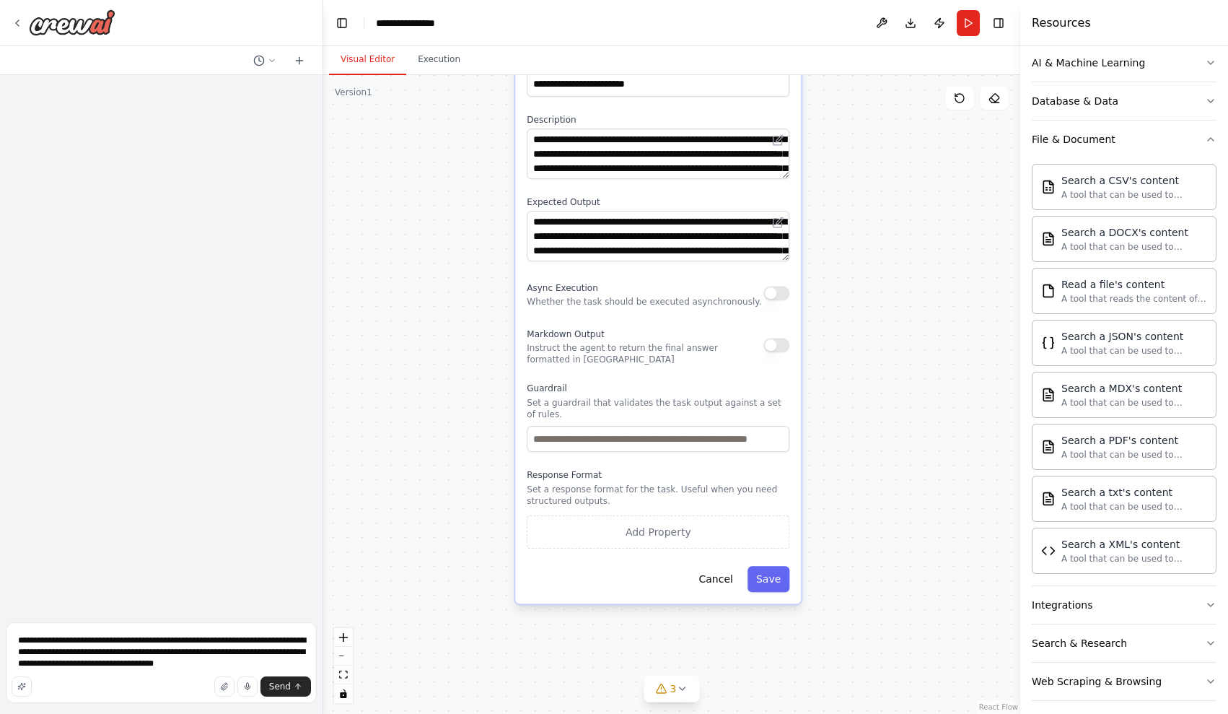
drag, startPoint x: 874, startPoint y: 500, endPoint x: 868, endPoint y: 256, distance: 244.0
click at [868, 243] on div ".deletable-edge-delete-btn { width: 20px; height: 20px; border: 0px solid #ffff…" at bounding box center [671, 394] width 697 height 639
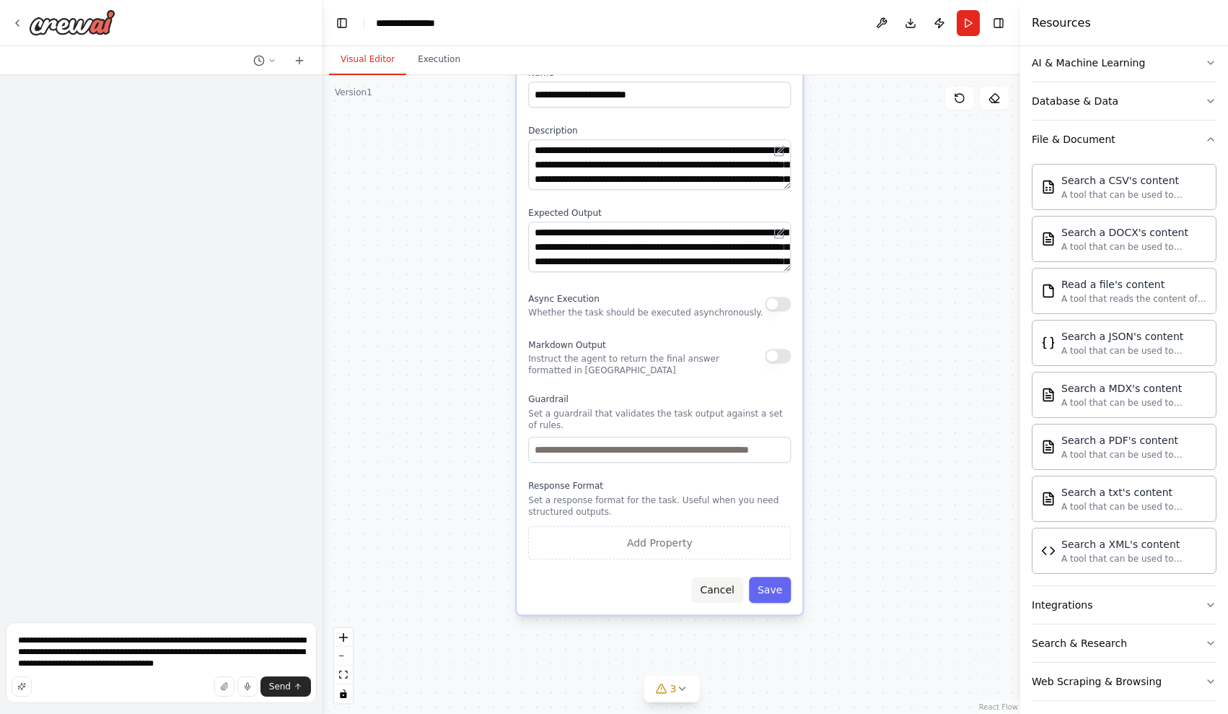
click at [715, 581] on button "Cancel" at bounding box center [716, 590] width 51 height 26
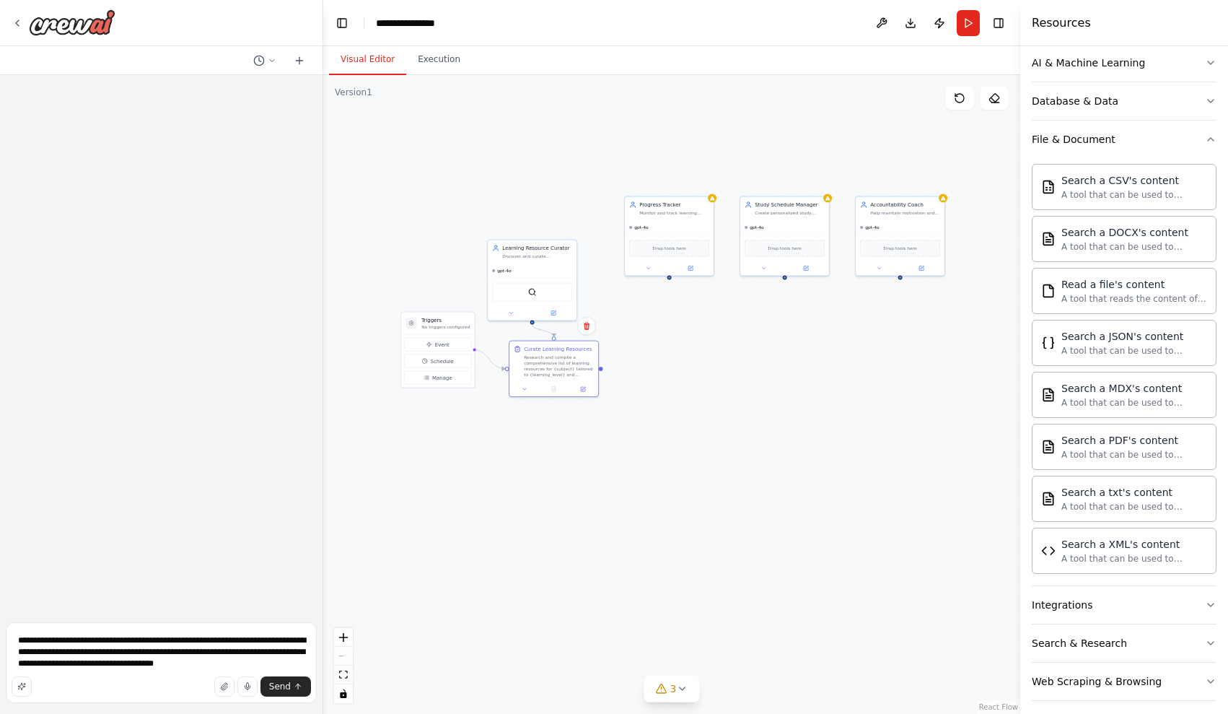
drag, startPoint x: 931, startPoint y: 361, endPoint x: 784, endPoint y: 489, distance: 195.4
click at [784, 483] on div ".deletable-edge-delete-btn { width: 20px; height: 20px; border: 0px solid #ffff…" at bounding box center [671, 394] width 697 height 639
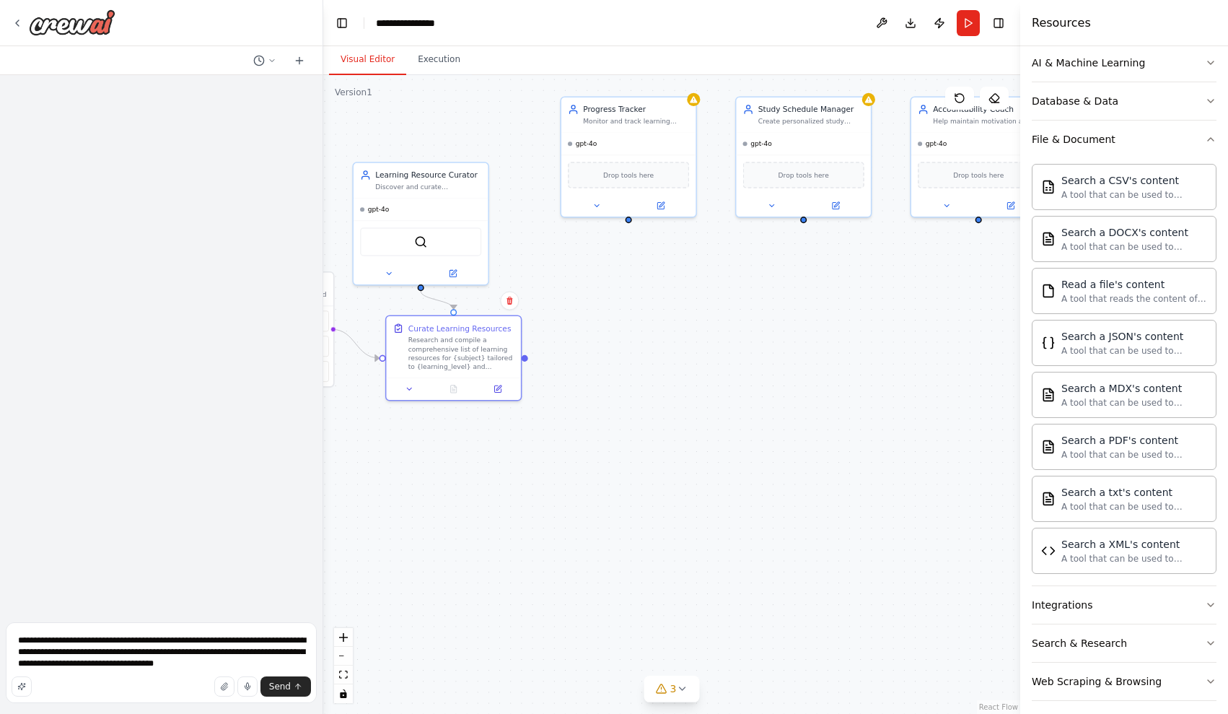
drag, startPoint x: 773, startPoint y: 442, endPoint x: 802, endPoint y: 470, distance: 41.3
click at [802, 470] on div ".deletable-edge-delete-btn { width: 20px; height: 20px; border: 0px solid #ffff…" at bounding box center [671, 394] width 697 height 639
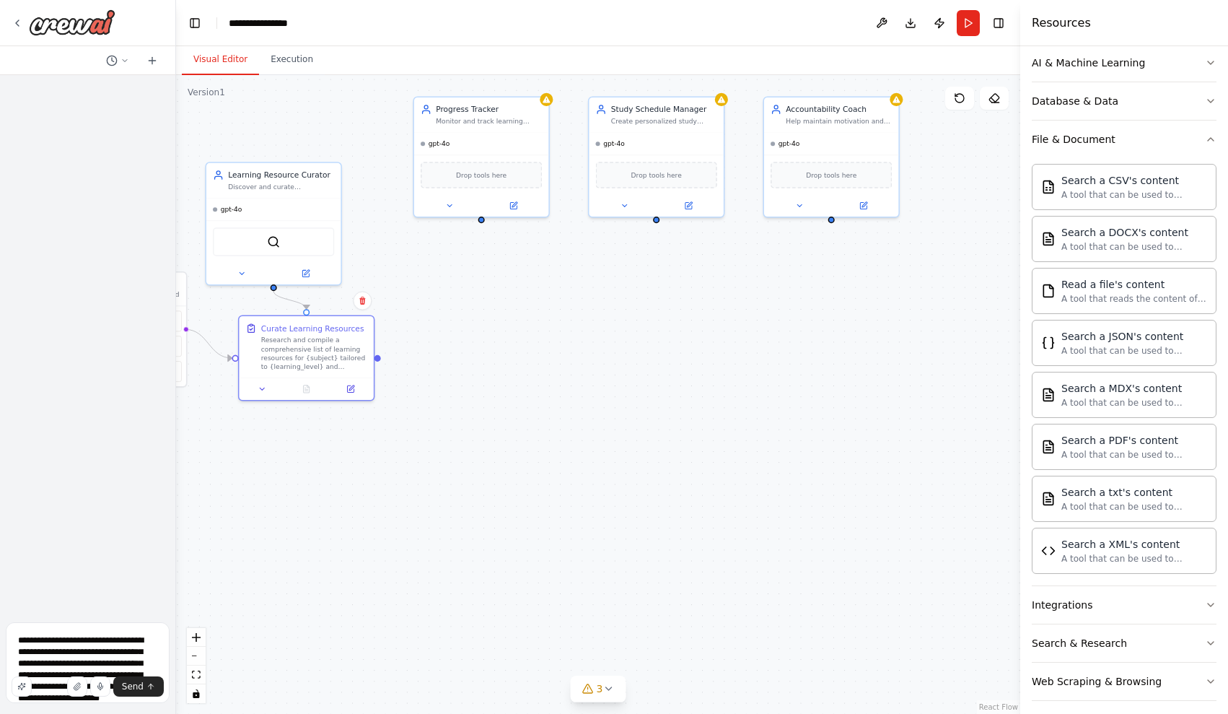
drag, startPoint x: 322, startPoint y: 128, endPoint x: 176, endPoint y: 143, distance: 146.5
click at [176, 143] on div "**********" at bounding box center [614, 357] width 1228 height 714
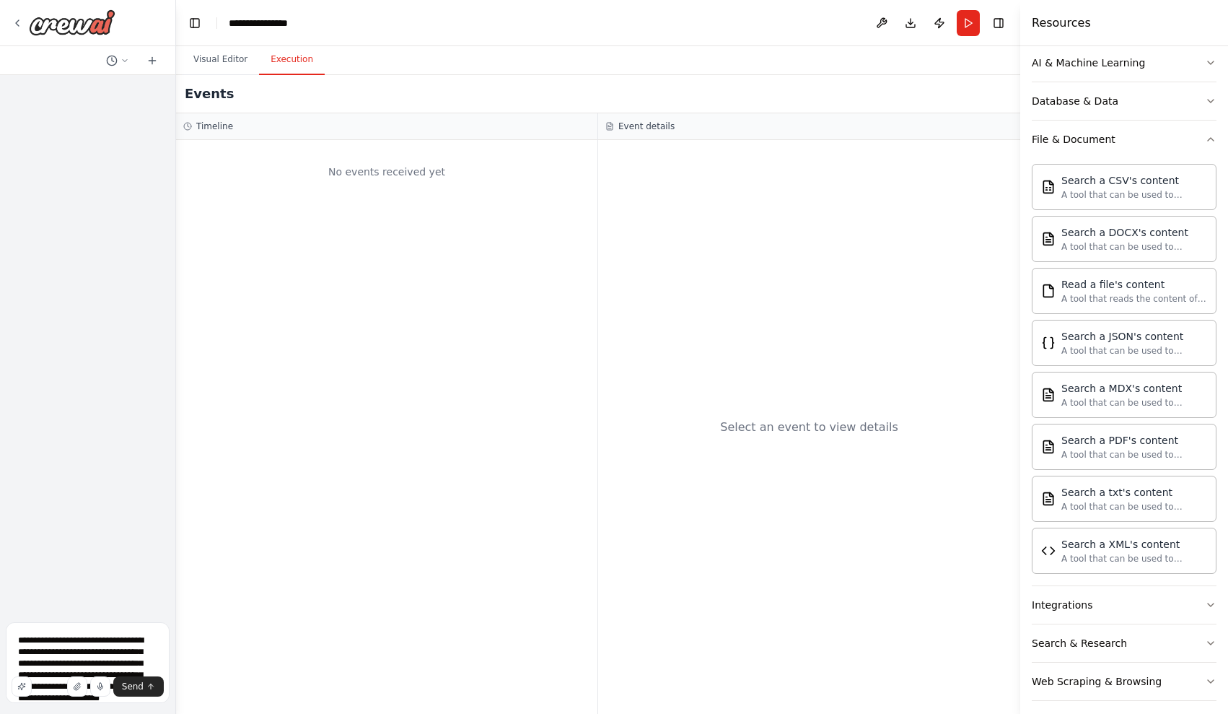
click at [283, 60] on button "Execution" at bounding box center [292, 60] width 66 height 30
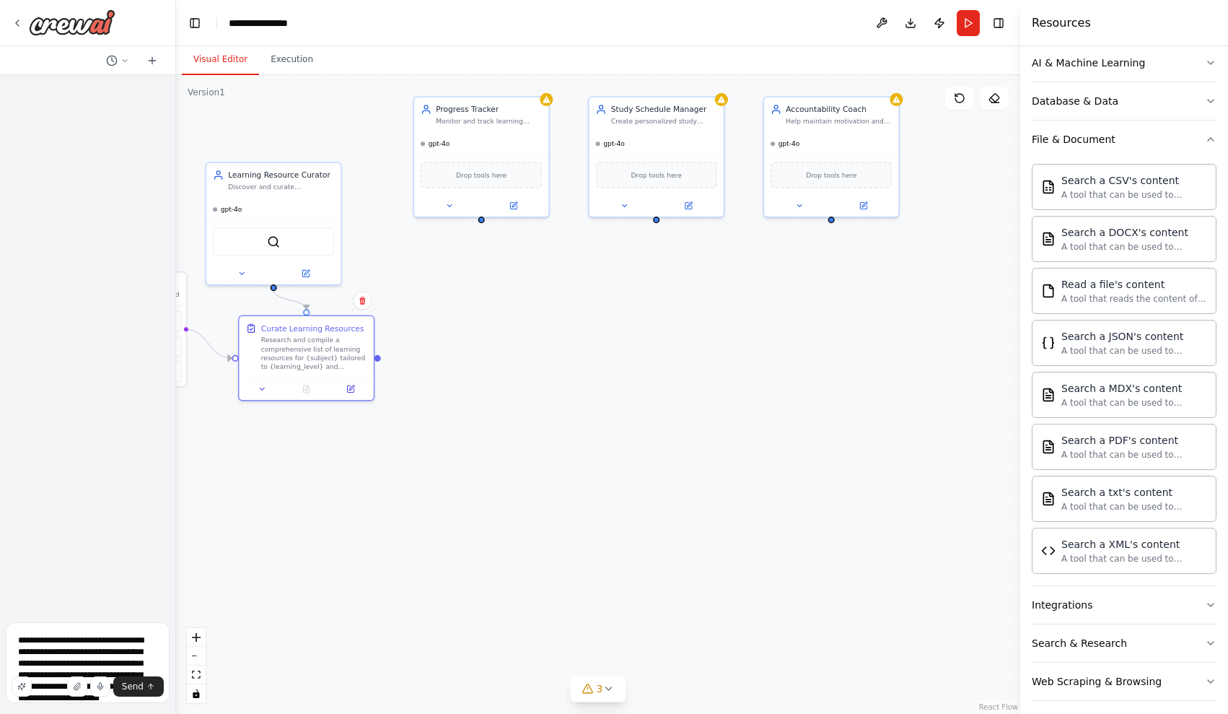
click at [218, 56] on button "Visual Editor" at bounding box center [220, 60] width 77 height 30
click at [191, 21] on button "Toggle Left Sidebar" at bounding box center [195, 23] width 20 height 20
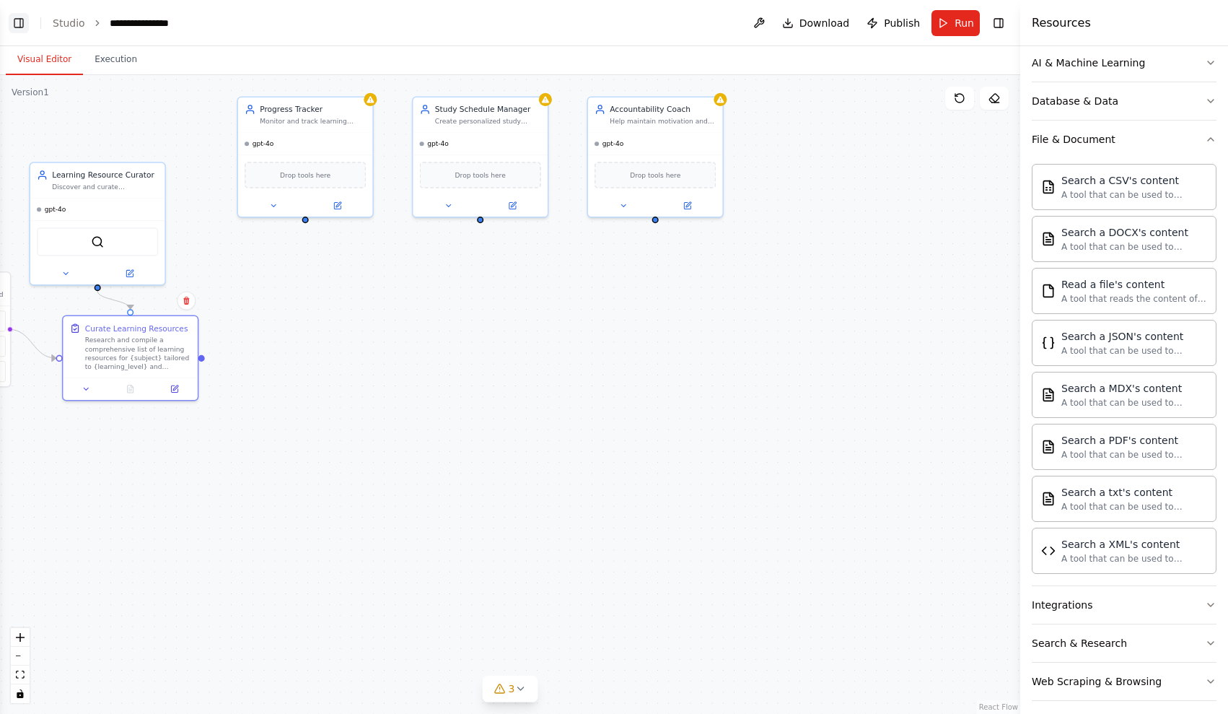
click at [19, 22] on button "Toggle Left Sidebar" at bounding box center [19, 23] width 20 height 20
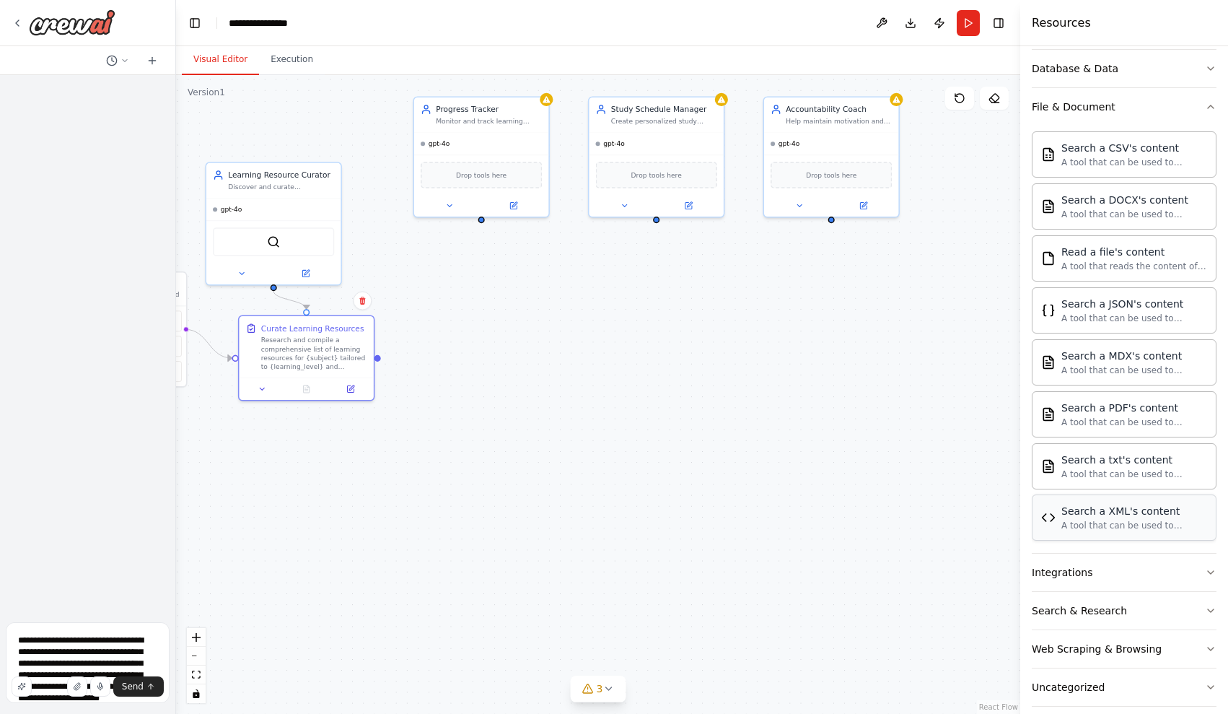
scroll to position [265, 0]
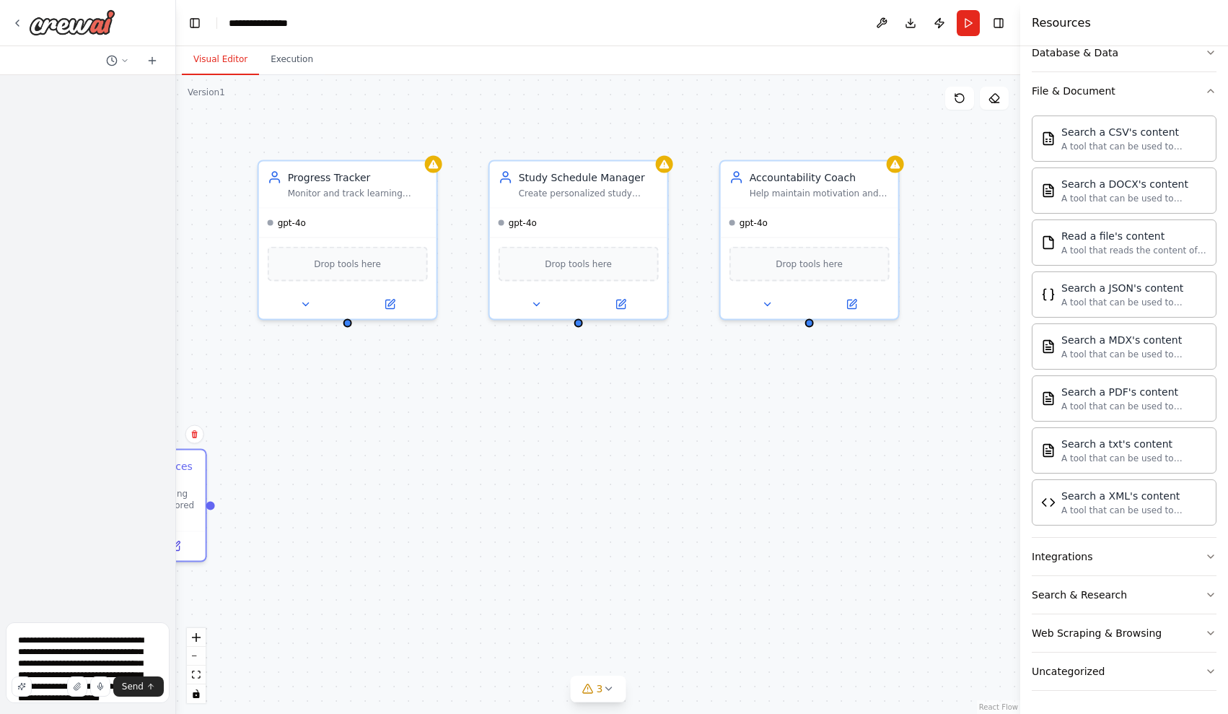
drag, startPoint x: 561, startPoint y: 345, endPoint x: 560, endPoint y: 553, distance: 207.8
click at [560, 553] on div ".deletable-edge-delete-btn { width: 20px; height: 20px; border: 0px solid #ffff…" at bounding box center [598, 394] width 844 height 639
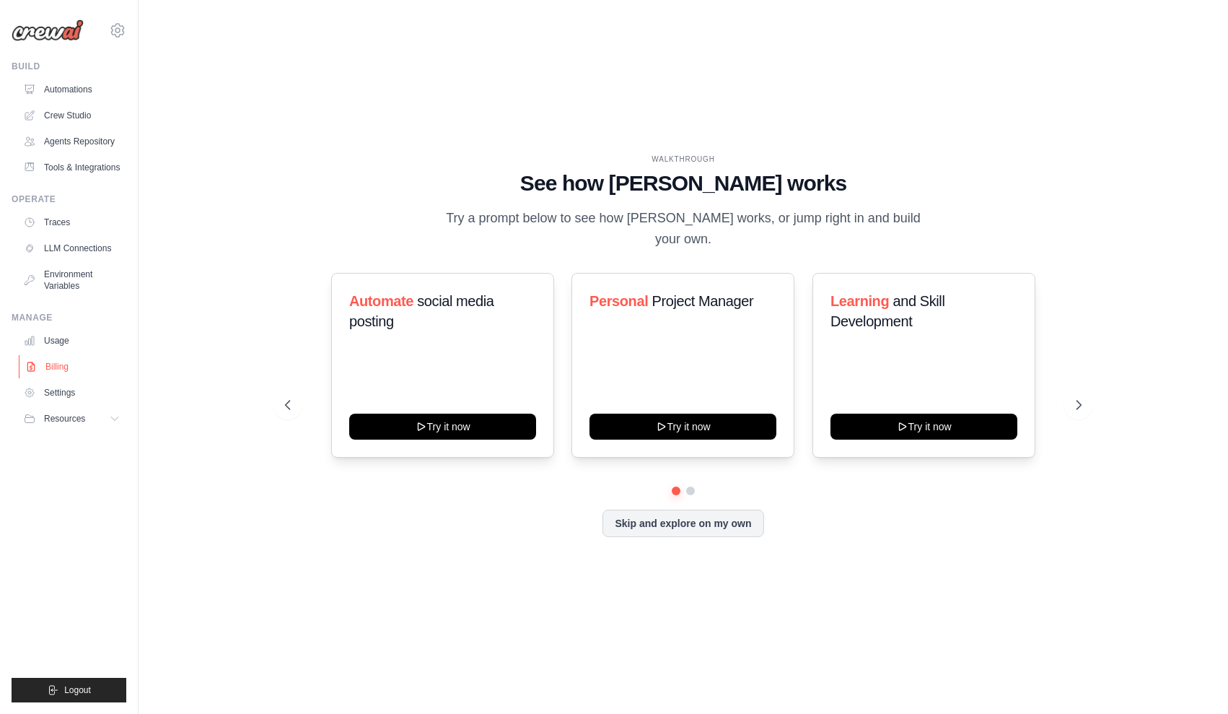
click at [54, 364] on link "Billing" at bounding box center [73, 366] width 109 height 23
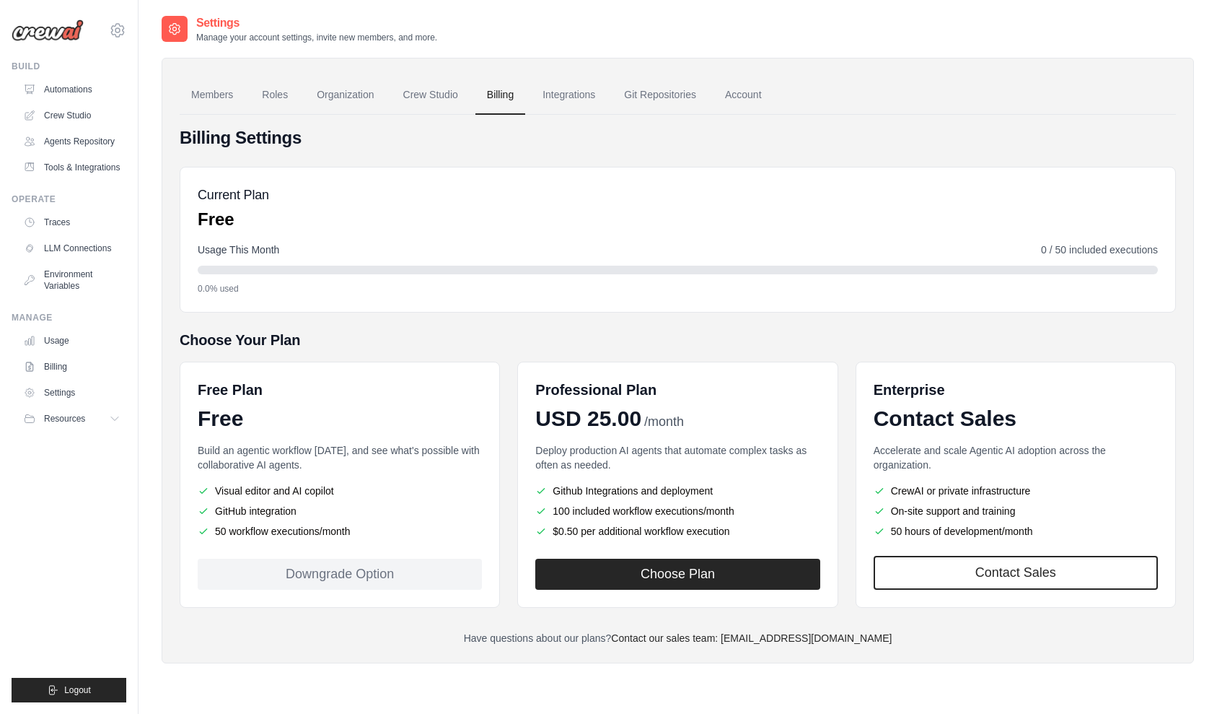
click at [54, 364] on link "Billing" at bounding box center [71, 366] width 109 height 23
click at [843, 176] on div "Current Plan Free Usage This Month 0 / 50 included executions 0.0% used" at bounding box center [678, 240] width 997 height 146
click at [423, 92] on link "Crew Studio" at bounding box center [431, 95] width 78 height 39
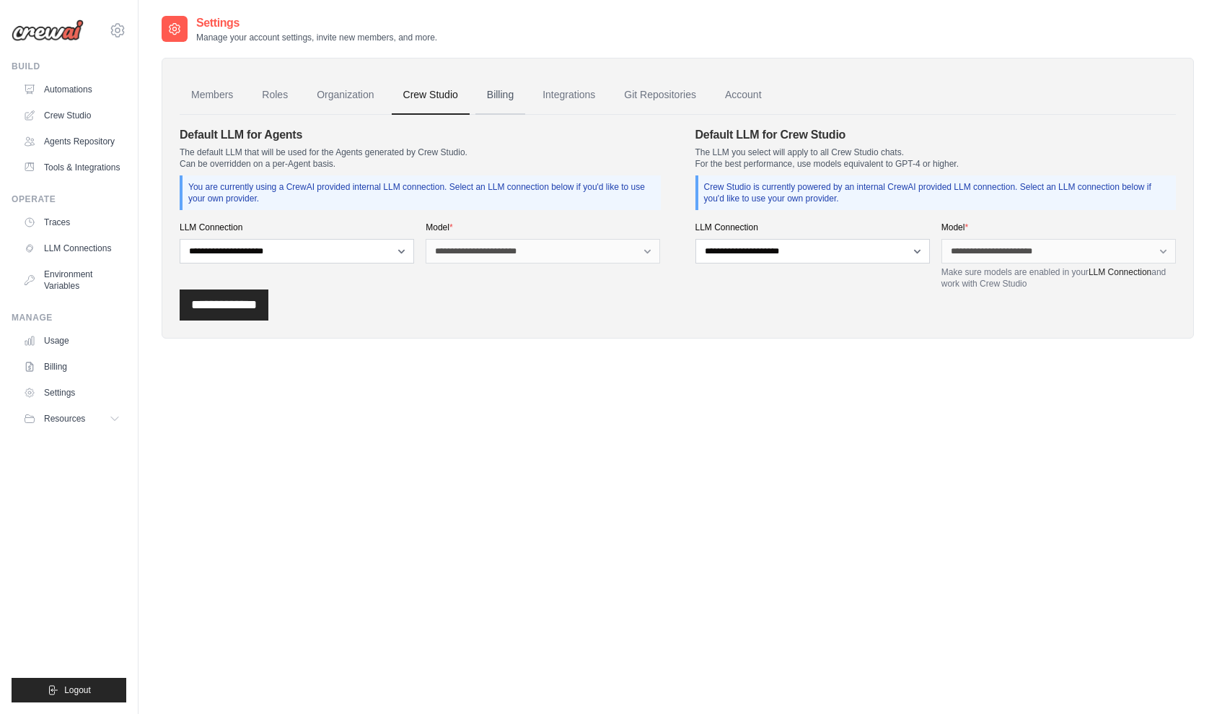
click at [504, 95] on link "Billing" at bounding box center [501, 95] width 50 height 39
